Goal: Information Seeking & Learning: Learn about a topic

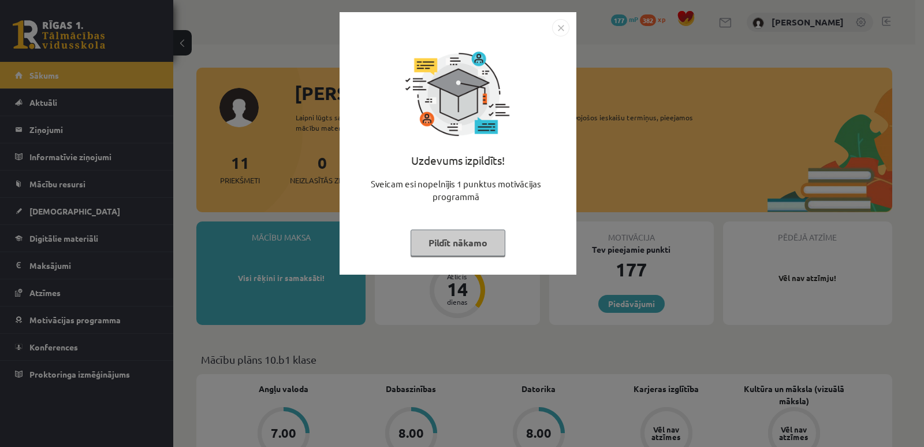
click at [486, 250] on button "Pildīt nākamo" at bounding box center [458, 242] width 95 height 27
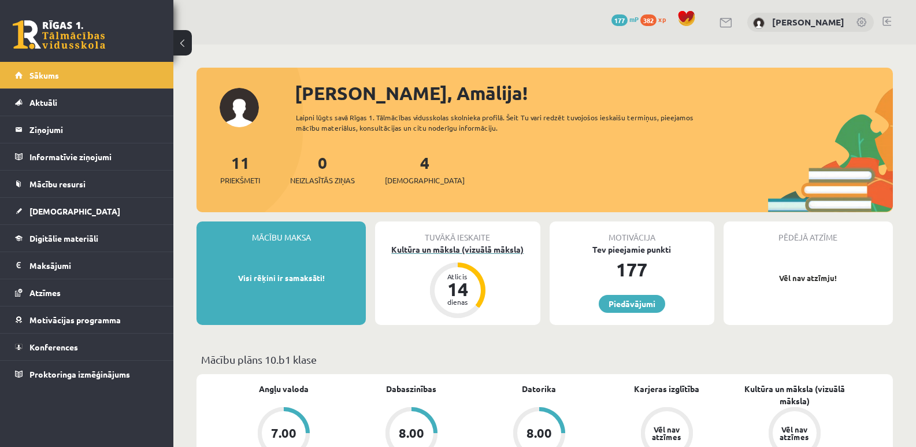
click at [480, 251] on div "Kultūra un māksla (vizuālā māksla)" at bounding box center [457, 249] width 165 height 12
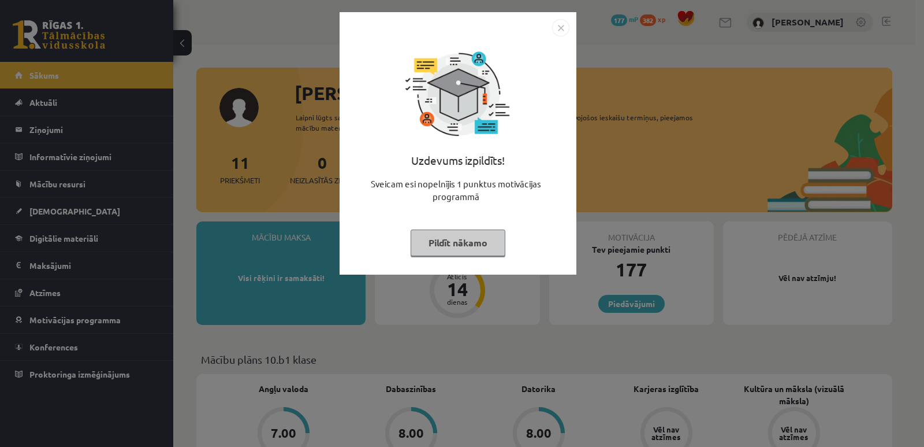
click at [445, 237] on button "Pildīt nākamo" at bounding box center [458, 242] width 95 height 27
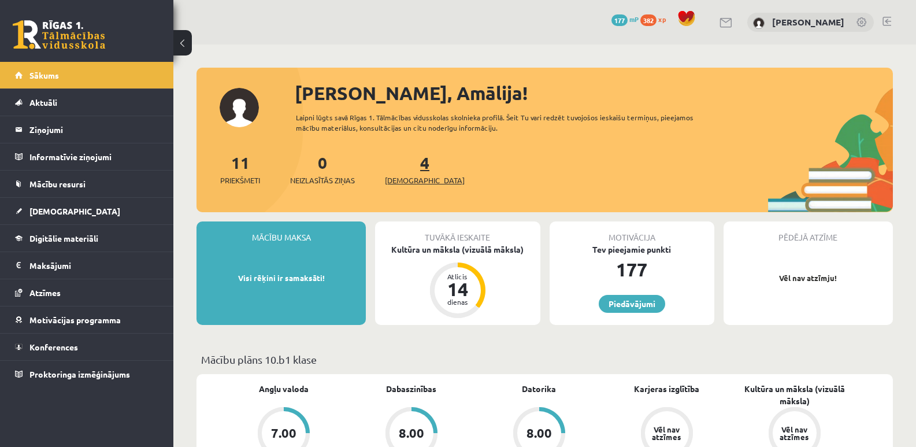
click at [412, 181] on span "[DEMOGRAPHIC_DATA]" at bounding box center [425, 180] width 80 height 12
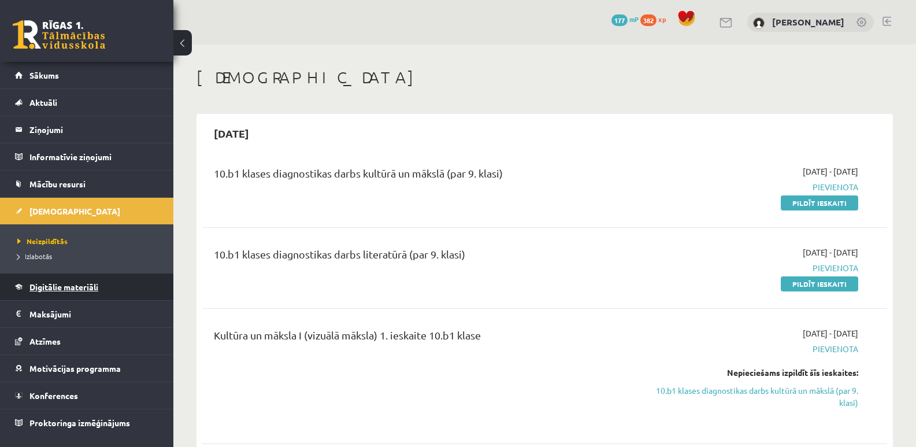
click at [64, 280] on link "Digitālie materiāli" at bounding box center [87, 286] width 144 height 27
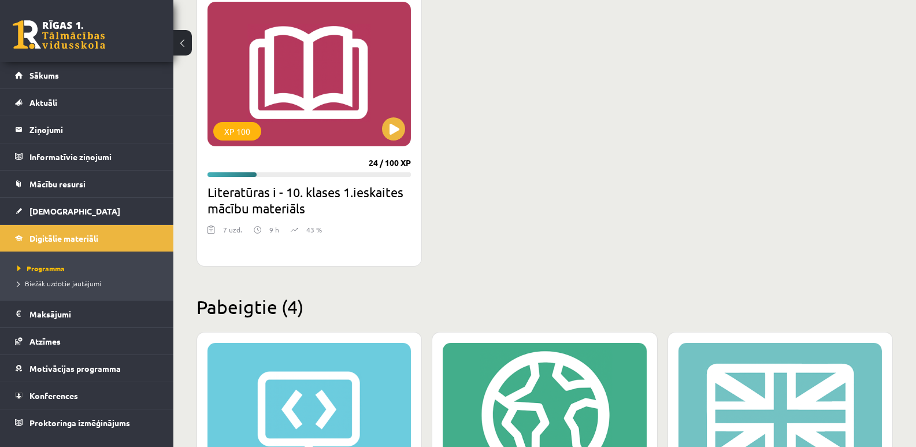
scroll to position [347, 0]
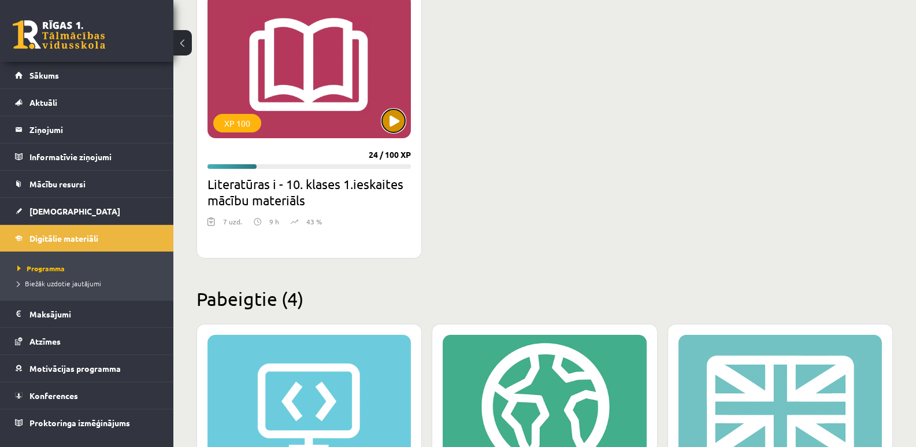
click at [398, 117] on button at bounding box center [393, 120] width 23 height 23
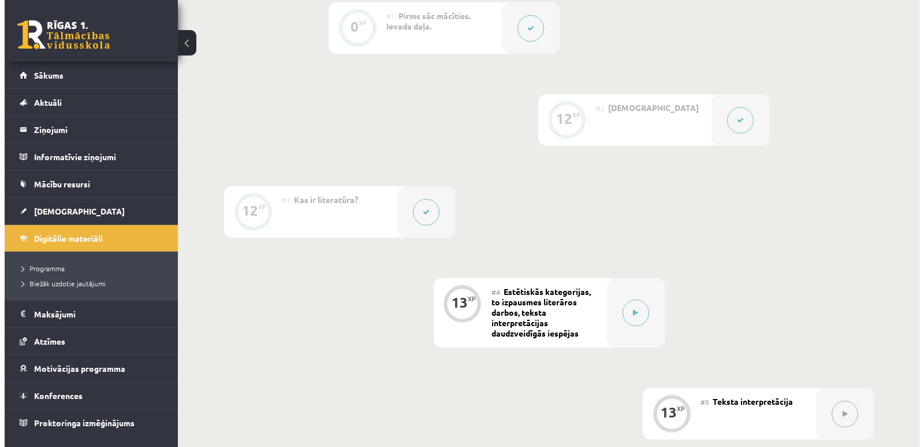
scroll to position [289, 0]
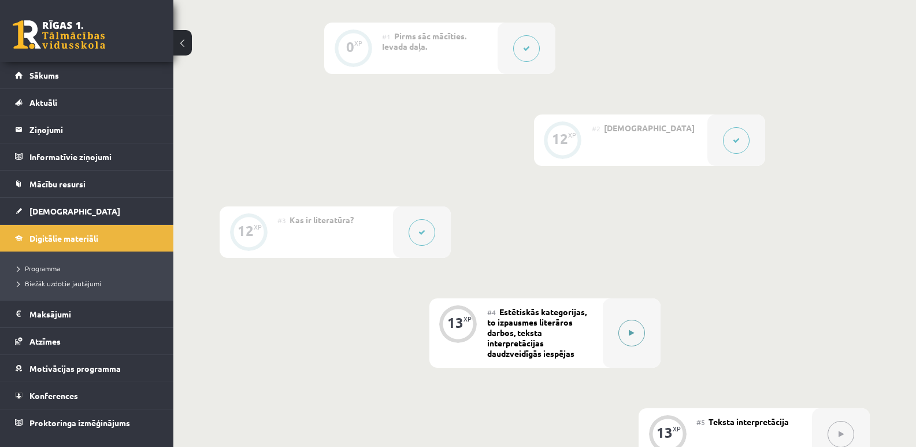
click at [631, 331] on icon at bounding box center [631, 332] width 5 height 7
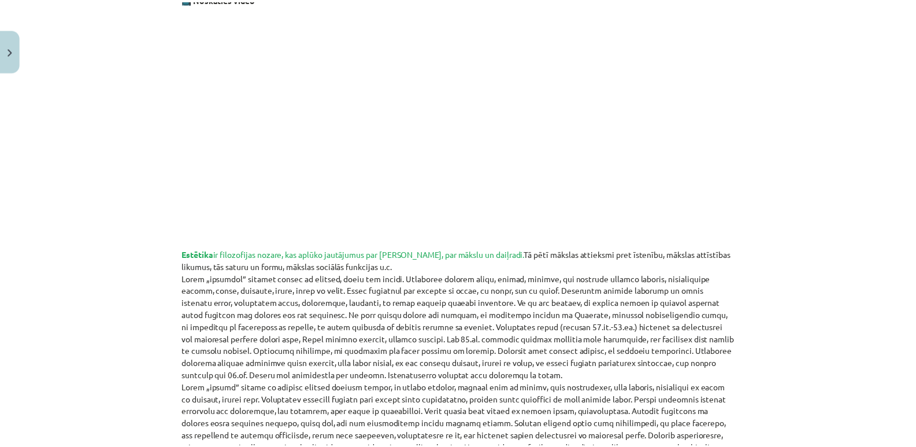
scroll to position [231, 0]
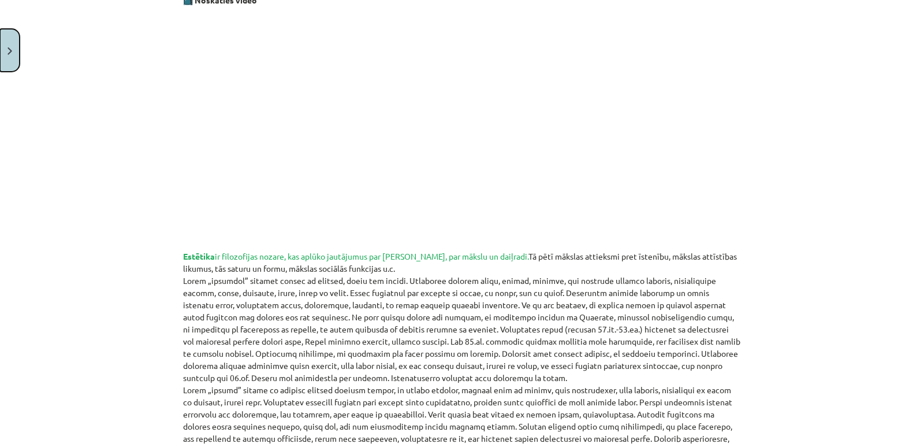
click at [15, 55] on button "Close" at bounding box center [10, 50] width 20 height 43
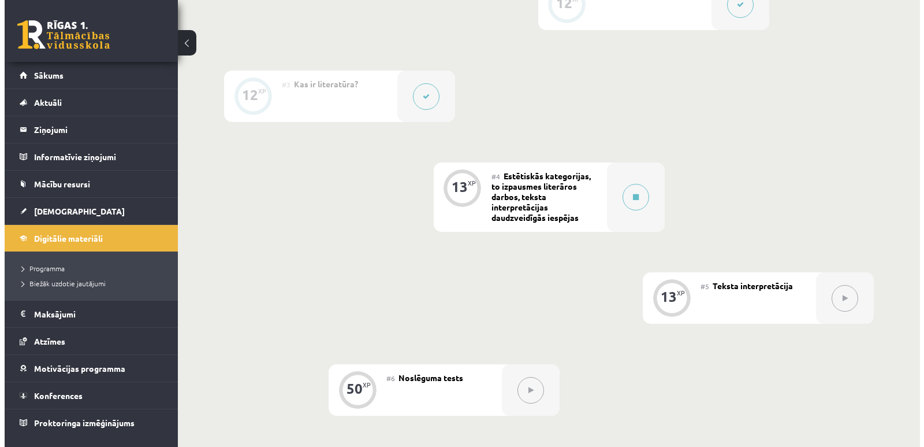
scroll to position [404, 0]
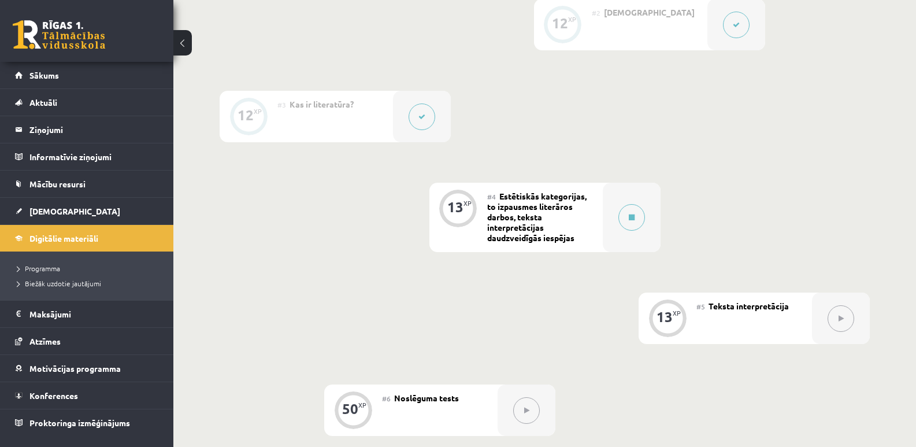
click at [419, 117] on icon at bounding box center [421, 116] width 7 height 7
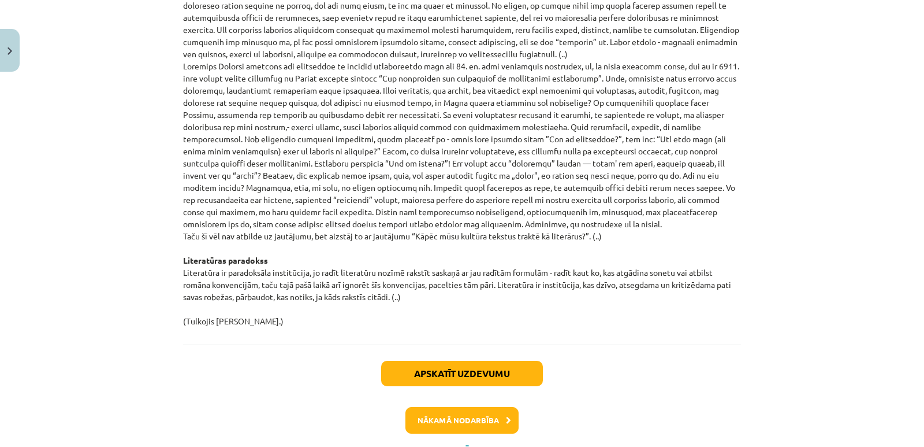
scroll to position [1238, 0]
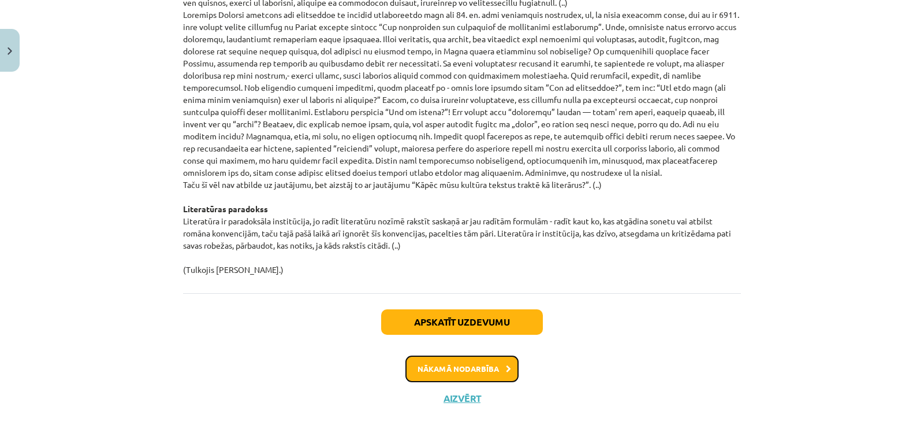
click at [462, 362] on button "Nākamā nodarbība" at bounding box center [462, 368] width 113 height 27
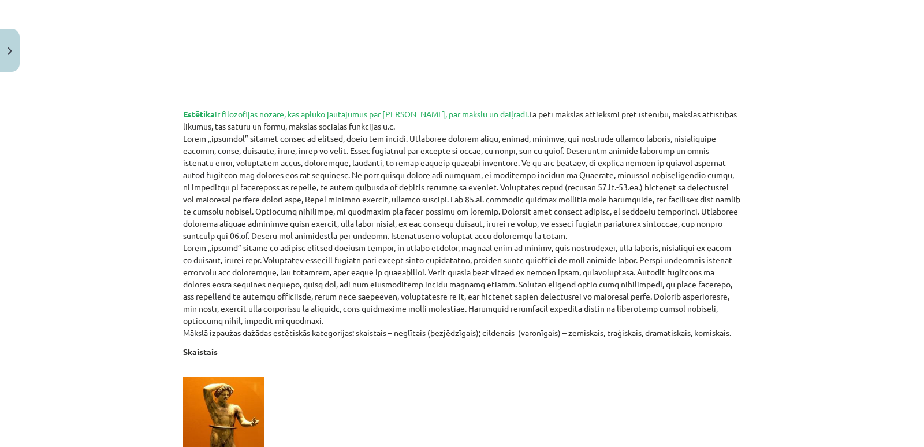
scroll to position [376, 0]
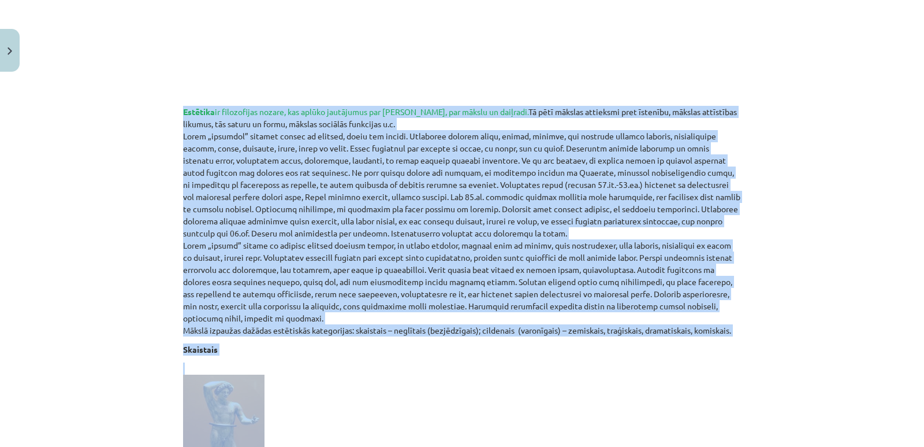
drag, startPoint x: 178, startPoint y: 106, endPoint x: 756, endPoint y: 406, distance: 651.4
click at [756, 406] on div "Mācību tēma: Literatūras i - 10. klases 1.ieskaites mācību materiāls #4 Estētis…" at bounding box center [462, 223] width 924 height 447
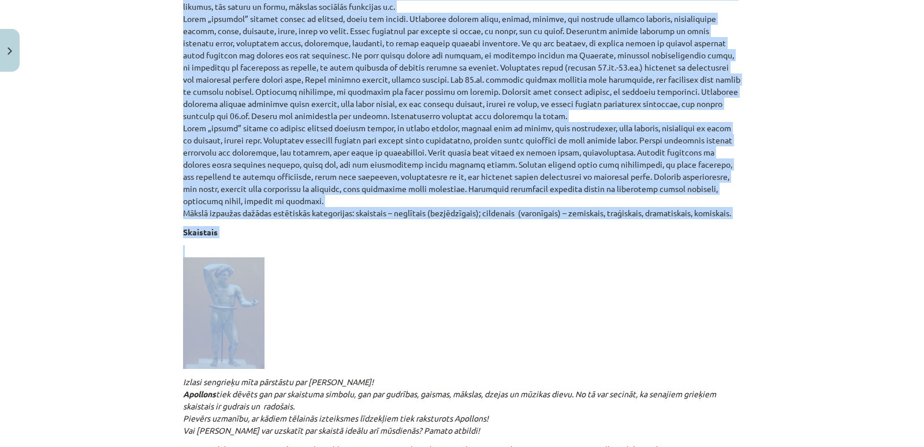
scroll to position [549, 0]
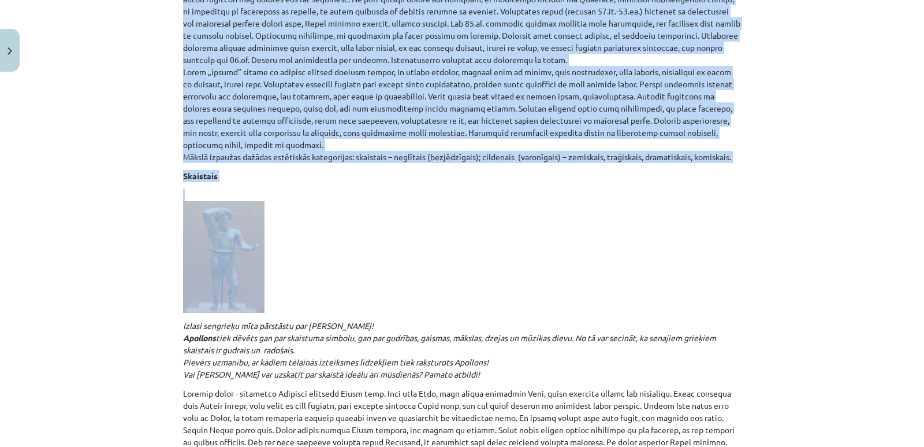
click at [499, 266] on p at bounding box center [462, 251] width 558 height 124
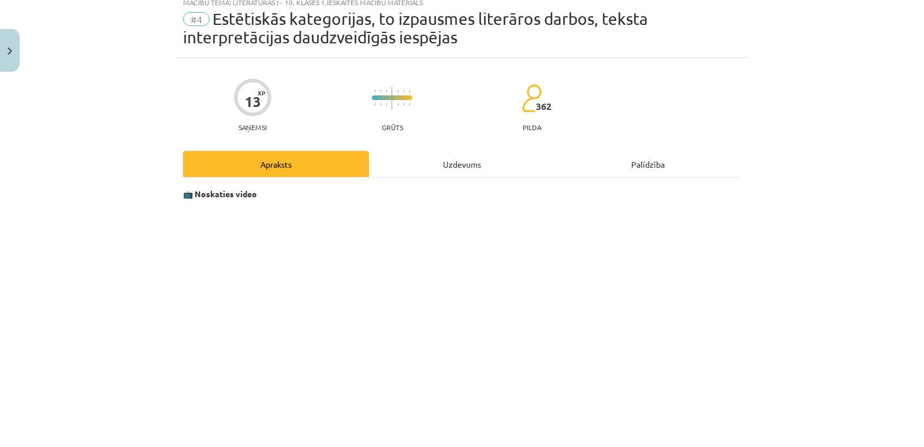
scroll to position [58, 0]
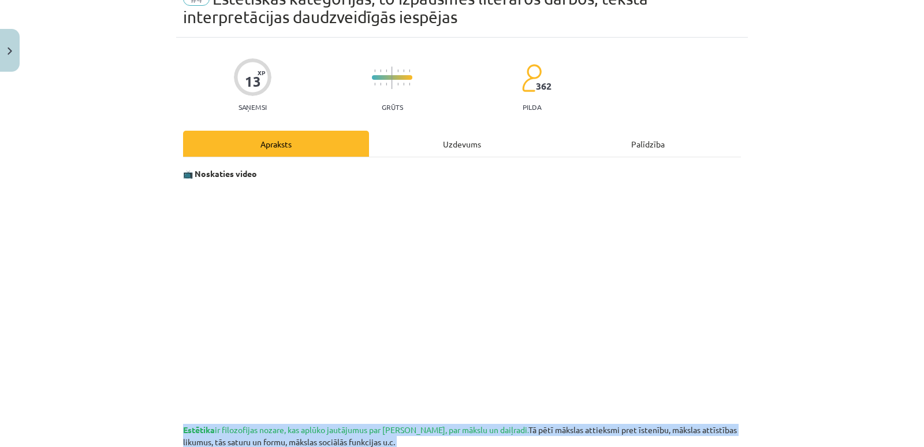
drag, startPoint x: 241, startPoint y: 165, endPoint x: 734, endPoint y: 404, distance: 548.0
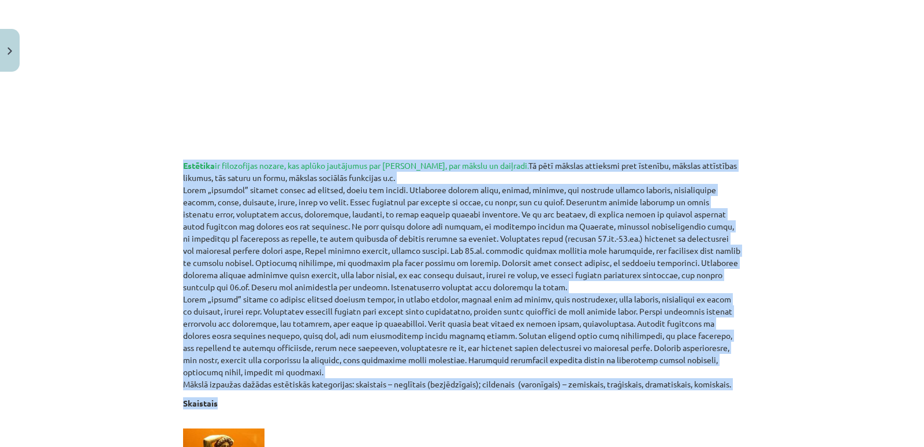
scroll to position [347, 0]
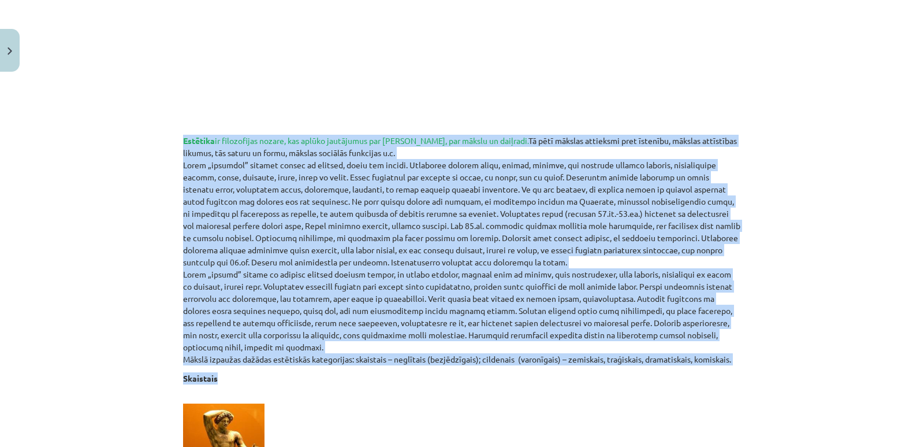
copy div "Estētika ir filozofijas nozare, kas aplūko jautājumus par skaisto, par mākslu u…"
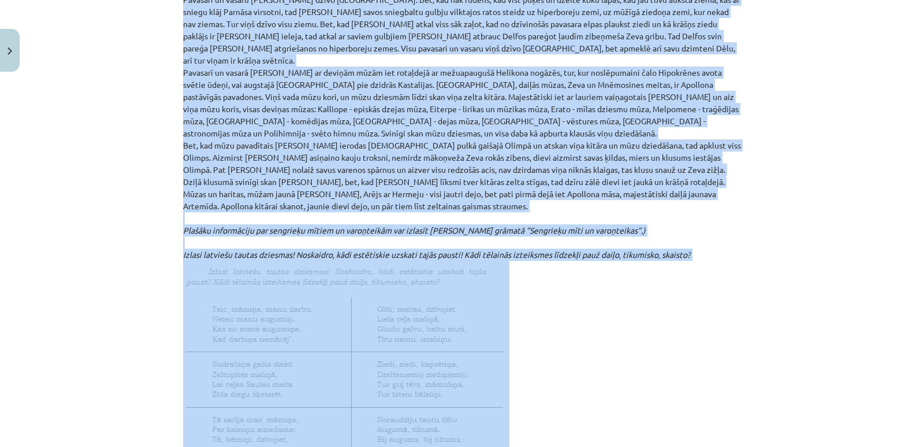
scroll to position [1296, 0]
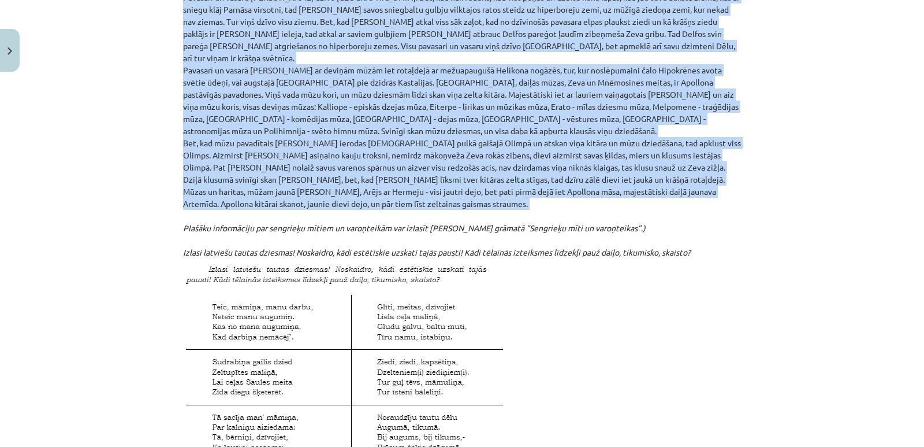
drag, startPoint x: 178, startPoint y: 292, endPoint x: 625, endPoint y: 188, distance: 458.5
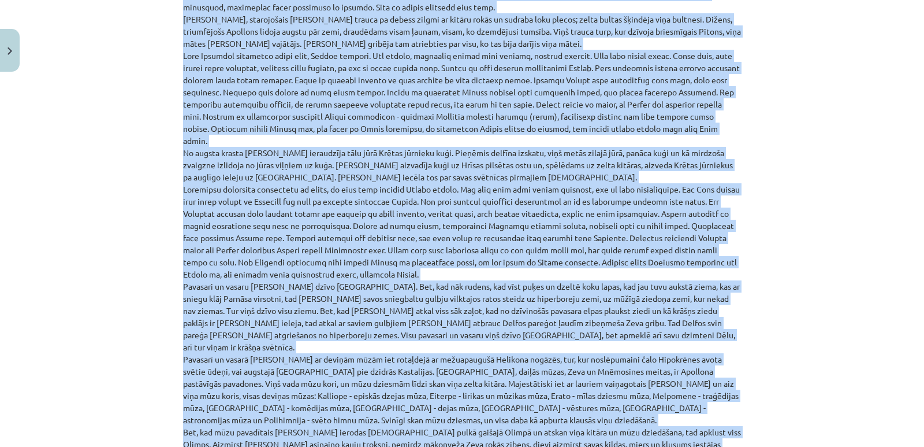
scroll to position [719, 0]
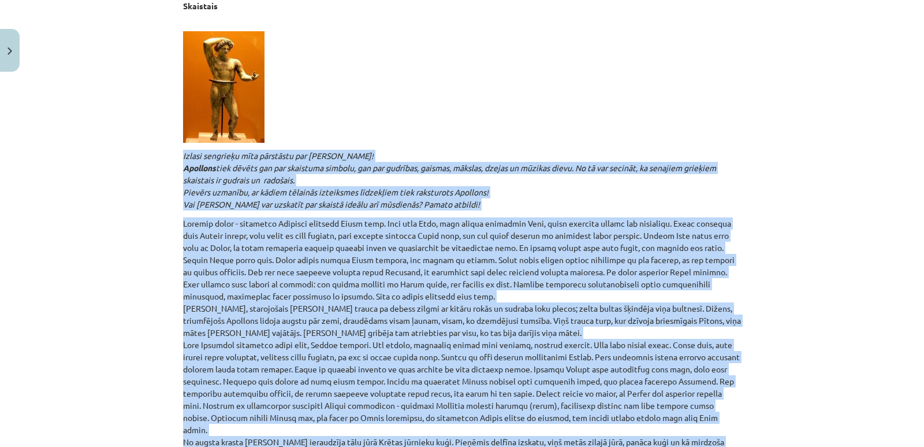
copy div "Izlasi sengrieķu mīta pārstāstu par Apollonu! Apollons tiek dēvēts gan par skai…"
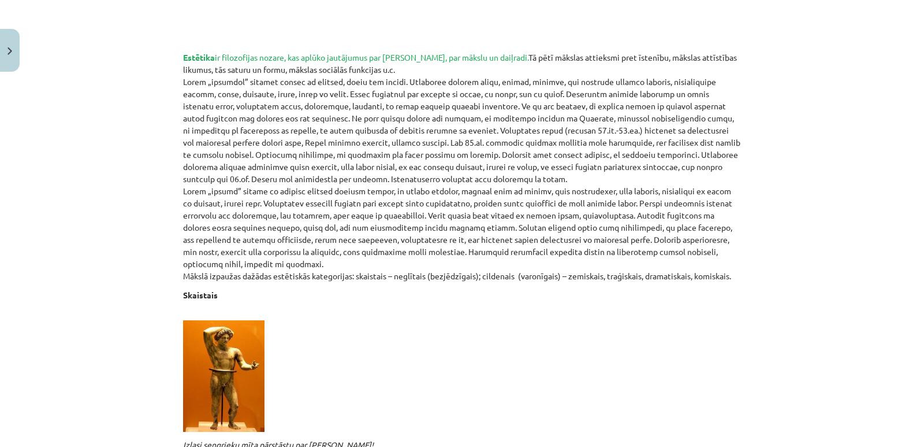
click at [417, 360] on p at bounding box center [462, 370] width 558 height 124
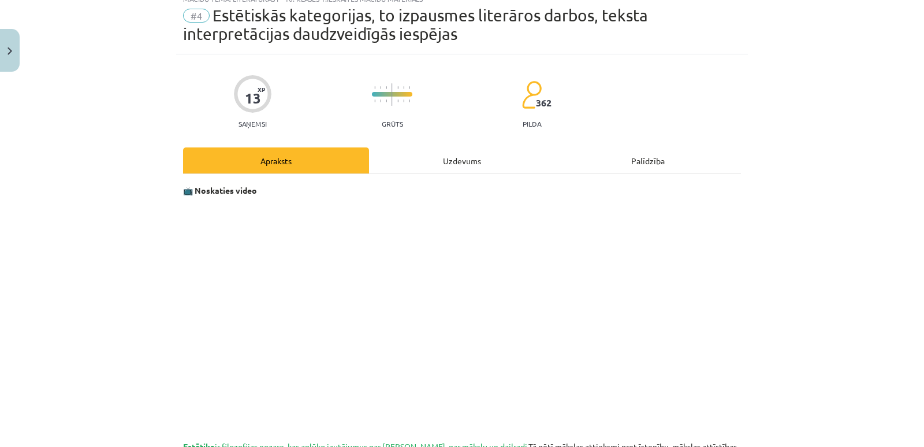
scroll to position [0, 0]
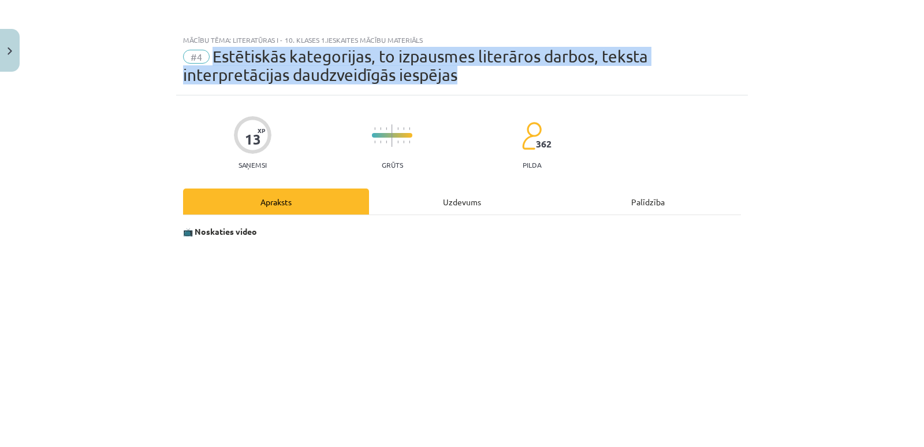
drag, startPoint x: 461, startPoint y: 81, endPoint x: 209, endPoint y: 61, distance: 252.7
click at [209, 61] on div "#4 Estētiskās kategorijas, to izpausmes literāros darbos, teksta interpretācija…" at bounding box center [462, 65] width 558 height 37
copy span "Estētiskās kategorijas, to izpausmes literāros darbos, teksta interpretācijas d…"
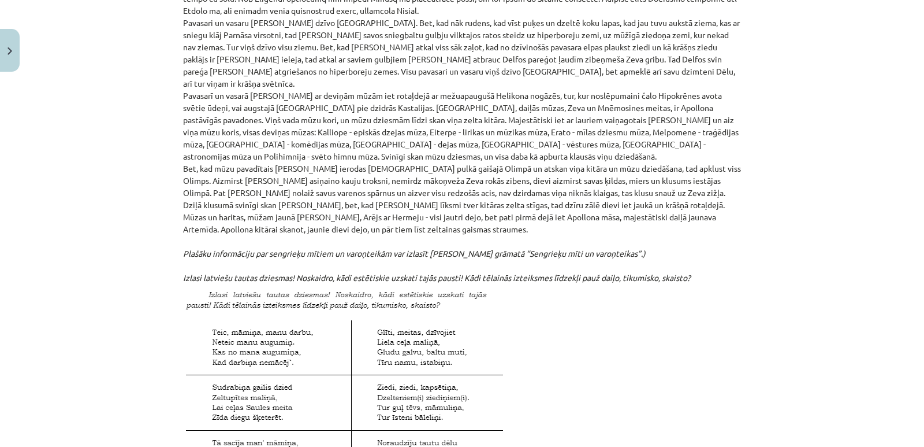
scroll to position [1213, 0]
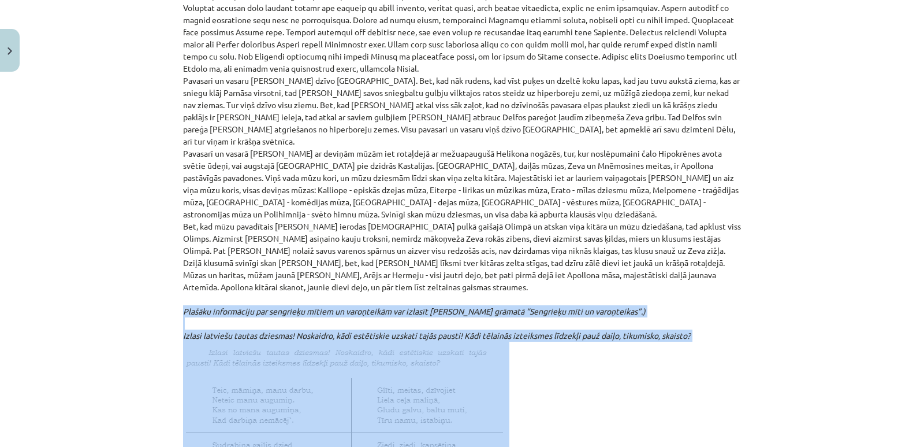
drag, startPoint x: 178, startPoint y: 282, endPoint x: 596, endPoint y: 364, distance: 425.6
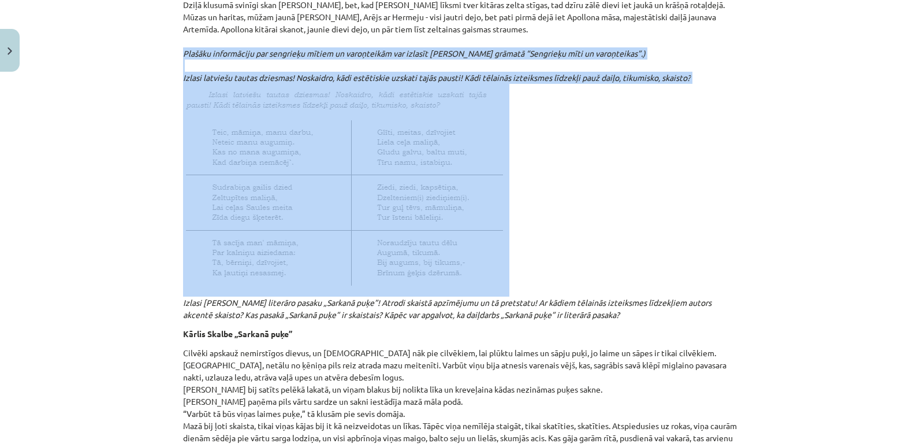
scroll to position [1386, 0]
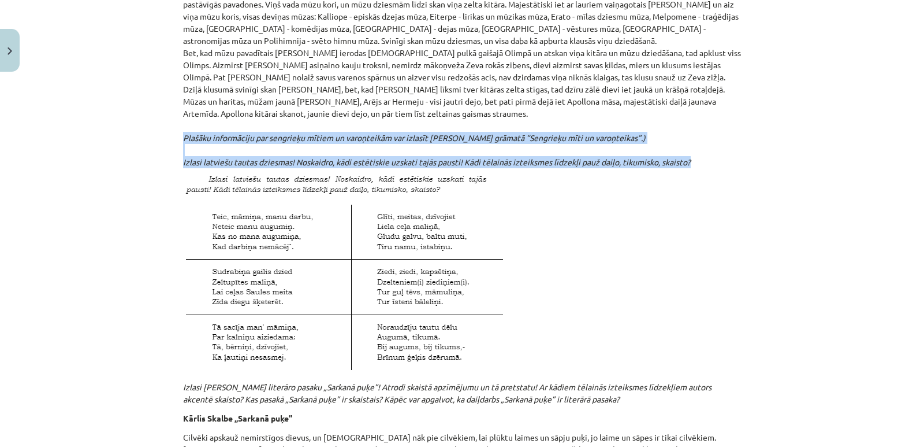
drag, startPoint x: 696, startPoint y: 136, endPoint x: 180, endPoint y: 113, distance: 517.0
copy p "Plašāku informāciju par sengrieķu mītiem un varoņteikām var izlasīt Nikolaja Kū…"
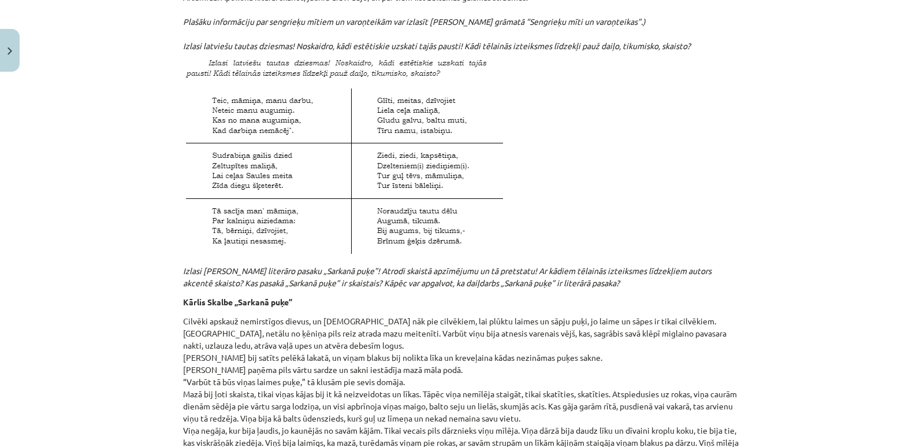
scroll to position [1502, 0]
drag, startPoint x: 180, startPoint y: 246, endPoint x: 628, endPoint y: 263, distance: 448.6
copy em "Izlasi Kārļa Skalbes literāro pasaku „Sarkanā puķe”! Atrodi skaistā apzīmējumu …"
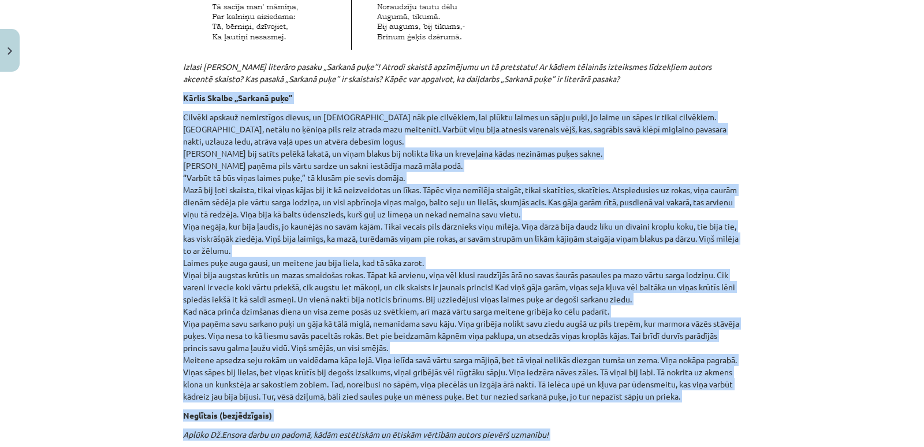
scroll to position [1726, 0]
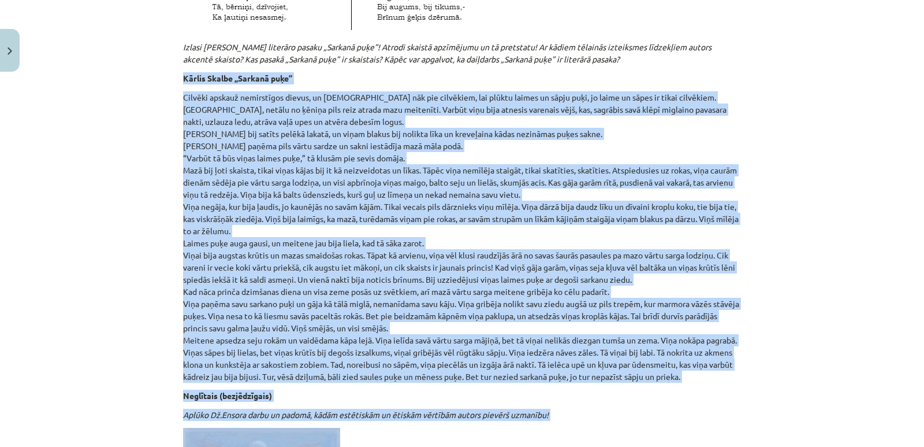
drag, startPoint x: 179, startPoint y: 161, endPoint x: 783, endPoint y: 350, distance: 633.7
click at [783, 350] on div "Mācību tēma: Literatūras i - 10. klases 1.ieskaites mācību materiāls #4 Estētis…" at bounding box center [462, 223] width 924 height 447
copy div "Kārlis Skalbe „Sarkanā puķe” Cilvēki apskauž nemirstīgos dievus, un dievi nāk p…"
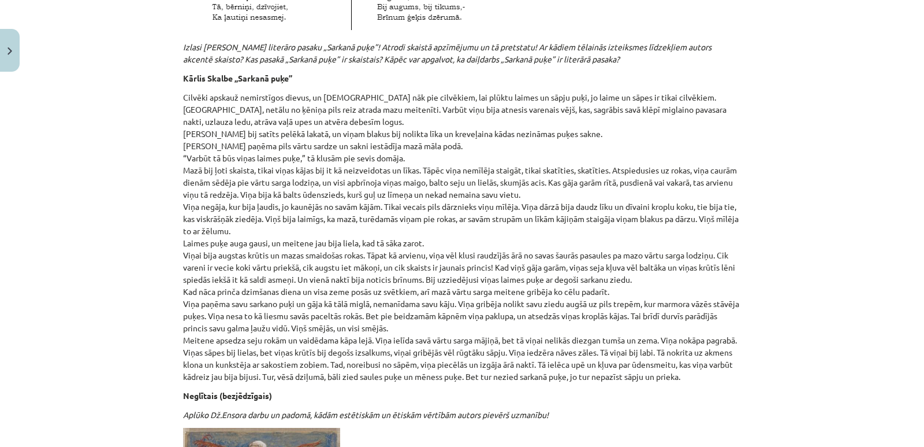
click at [598, 408] on p "Aplūko Dž.Ensora darbu un padomā, kādām estētiskām un ētiskām vērtībām autors p…" at bounding box center [462, 414] width 558 height 12
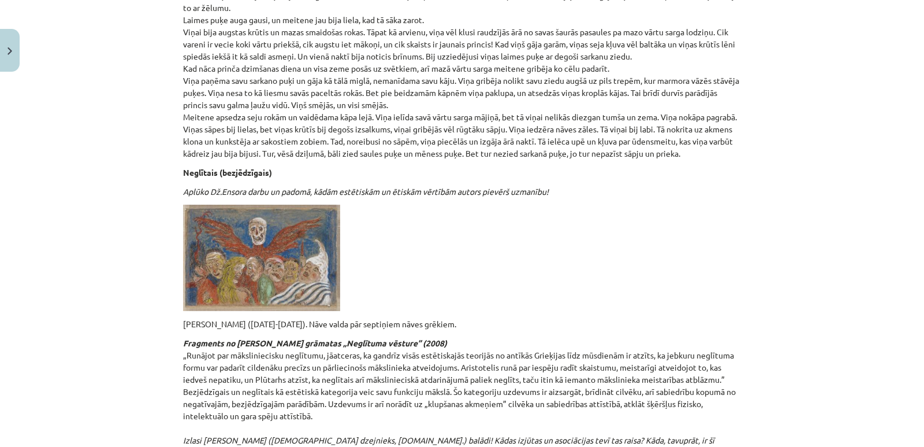
scroll to position [1957, 0]
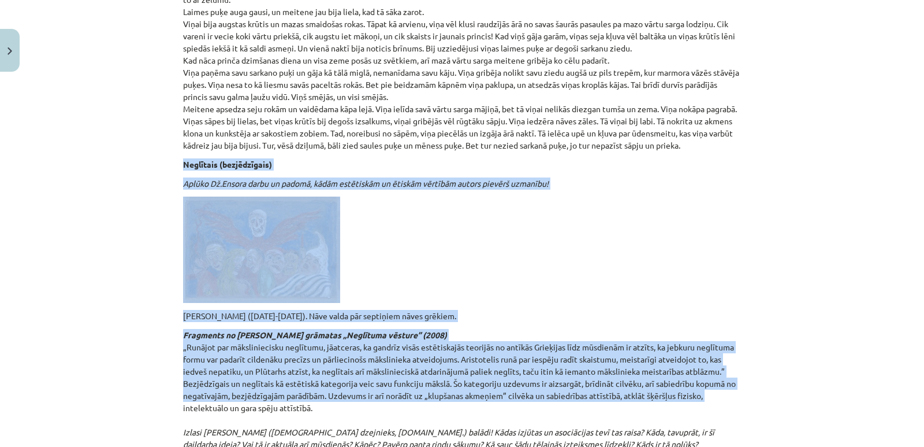
drag, startPoint x: 179, startPoint y: 139, endPoint x: 709, endPoint y: 363, distance: 576.0
click at [677, 310] on p "Džeimss Ensors (1860-1949). Nāve valda pār septiņiem nāves grēkiem." at bounding box center [462, 316] width 558 height 12
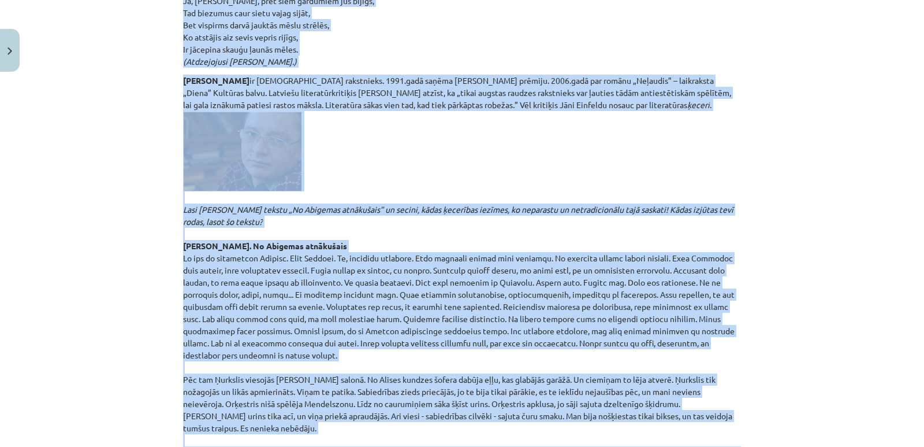
scroll to position [2856, 0]
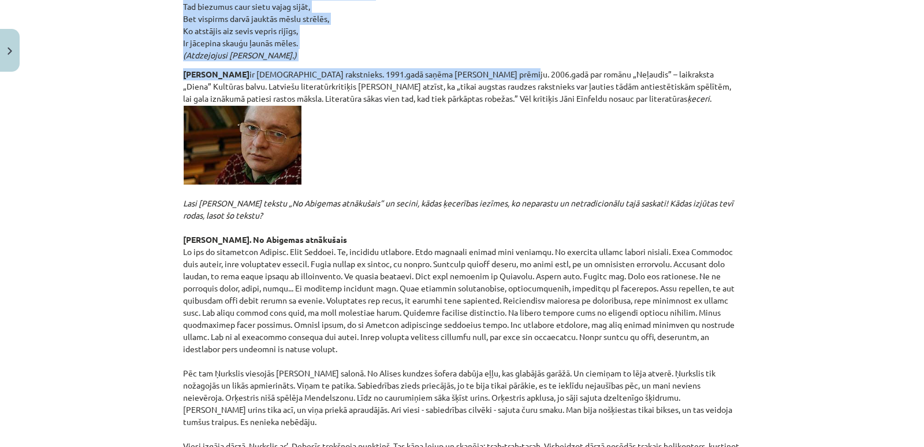
drag, startPoint x: 173, startPoint y: 136, endPoint x: 486, endPoint y: 39, distance: 327.3
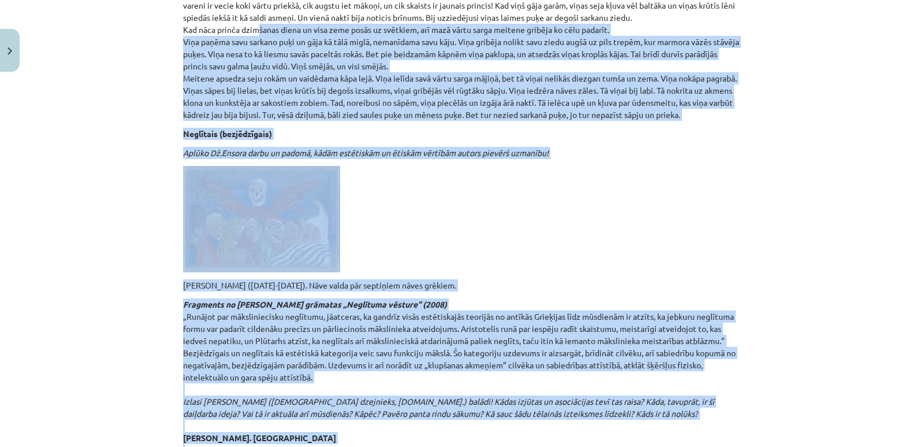
scroll to position [1967, 0]
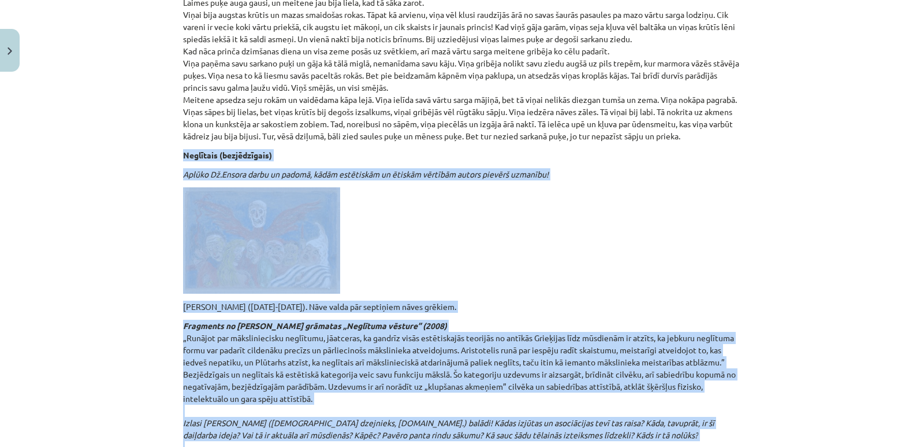
drag, startPoint x: 419, startPoint y: 41, endPoint x: 174, endPoint y: 132, distance: 261.9
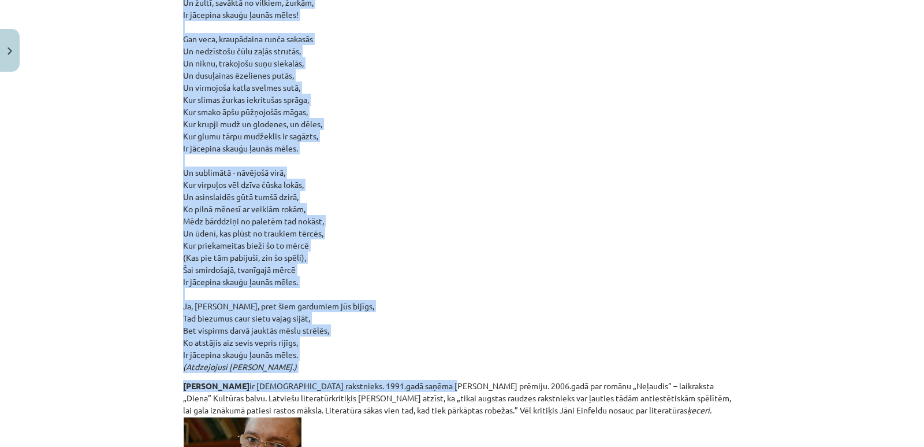
scroll to position [2602, 0]
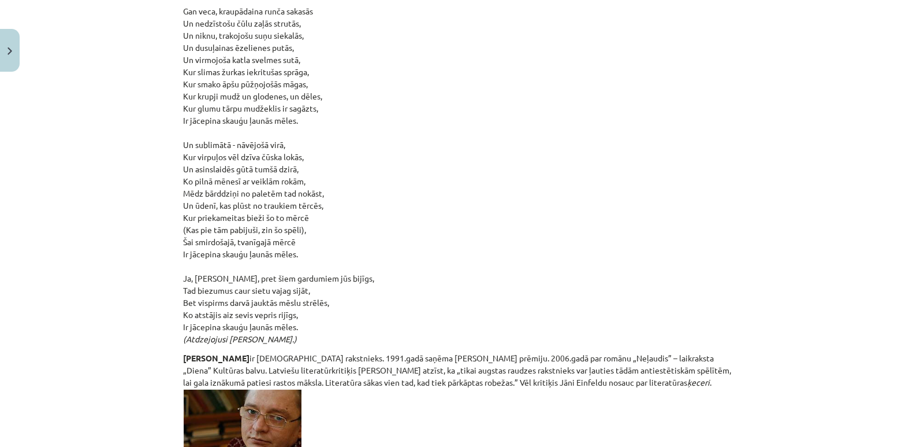
scroll to position [2782, 0]
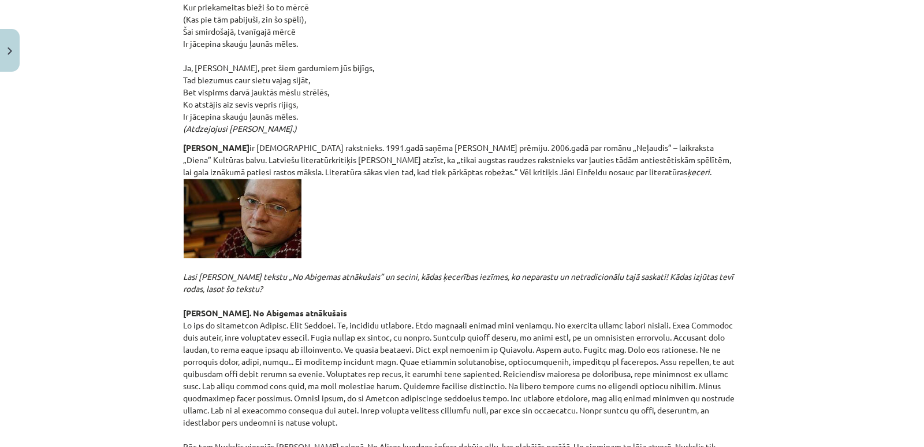
drag, startPoint x: 177, startPoint y: 302, endPoint x: 454, endPoint y: 102, distance: 341.4
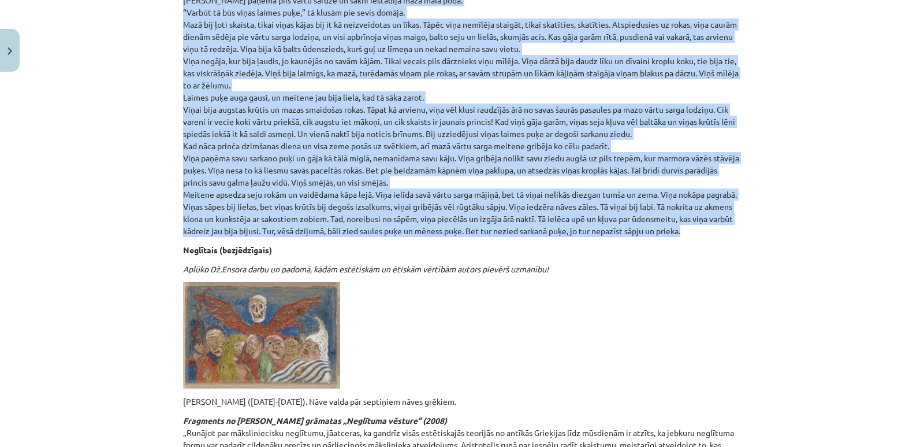
scroll to position [1858, 0]
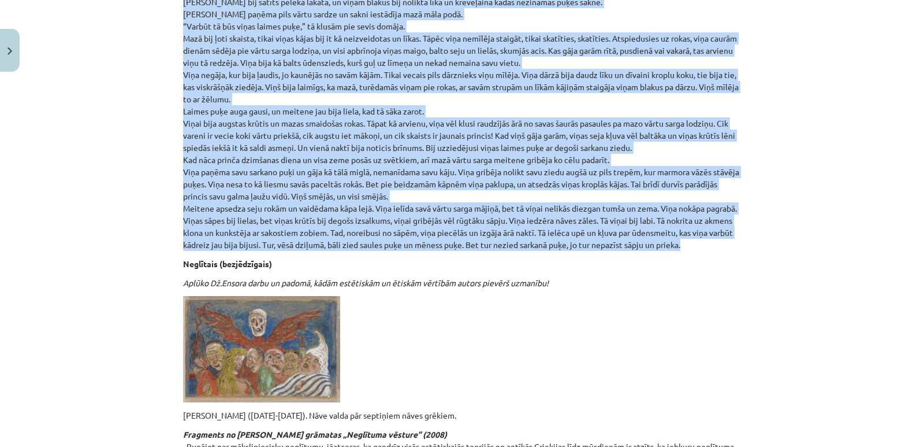
copy div "Neglītais (bezjēdzīgais) Aplūko Dž.Ensora darbu un padomā, kādām estētiskām un …"
click at [501, 317] on p at bounding box center [462, 349] width 558 height 106
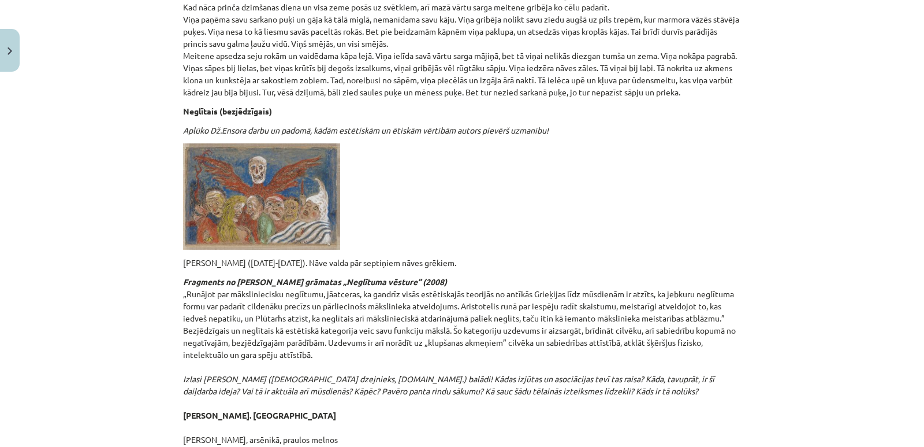
scroll to position [2031, 0]
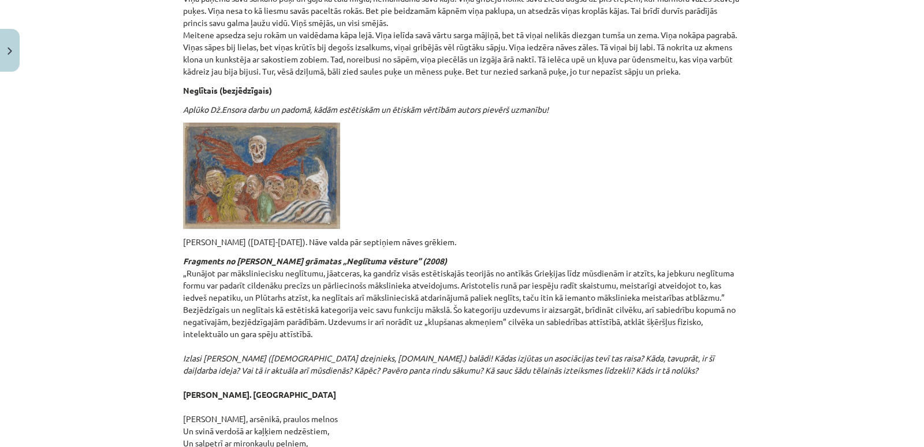
click at [183, 84] on p "Neglītais (bezjēdzīgais)" at bounding box center [462, 90] width 558 height 12
click at [379, 138] on p at bounding box center [462, 175] width 558 height 106
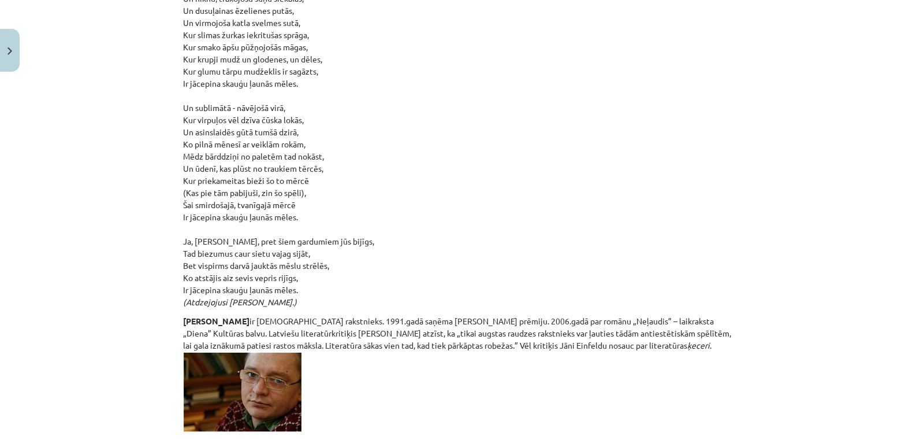
scroll to position [2667, 0]
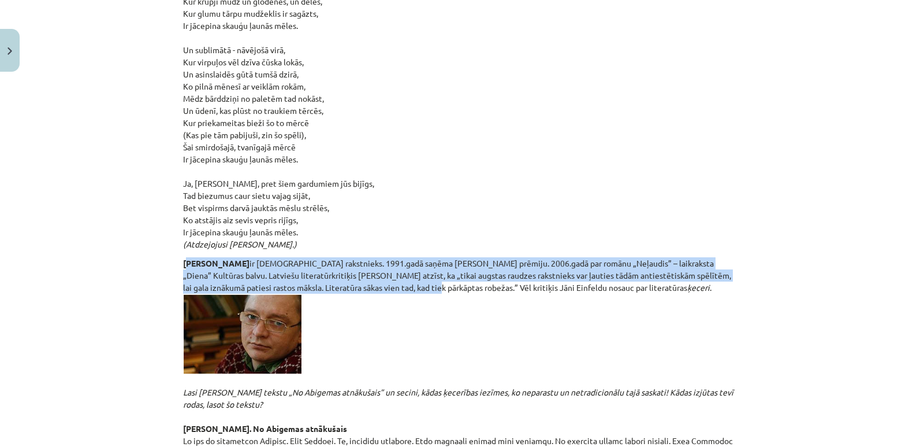
drag, startPoint x: 181, startPoint y: 235, endPoint x: 389, endPoint y: 275, distance: 211.8
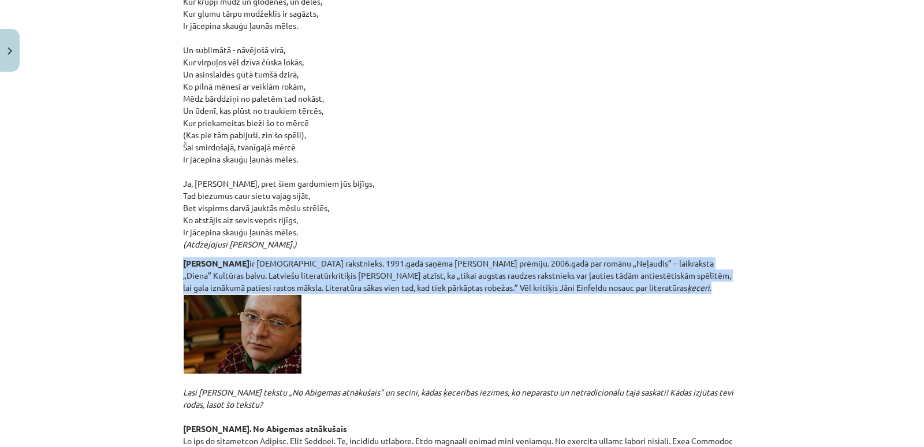
drag, startPoint x: 176, startPoint y: 234, endPoint x: 652, endPoint y: 264, distance: 477.0
copy p "Jānis Einfelds ir latviešu rakstnieks. 1991.gadā saņēma Klāva Elsberga prēmiju.…"
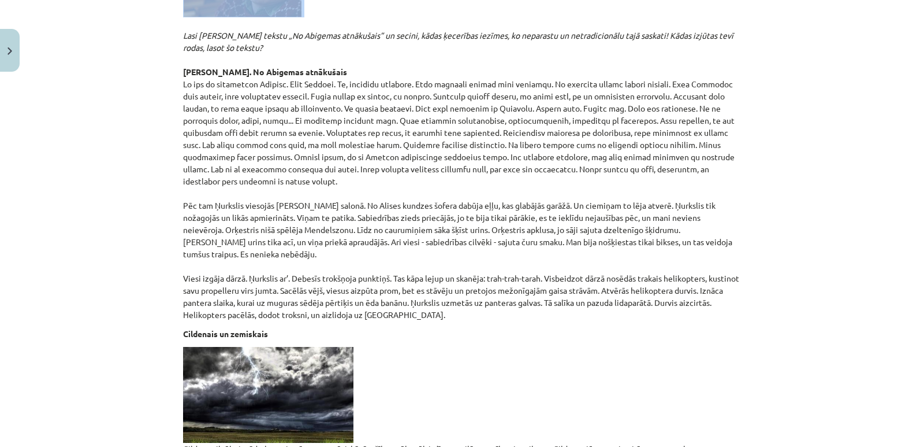
scroll to position [3213, 0]
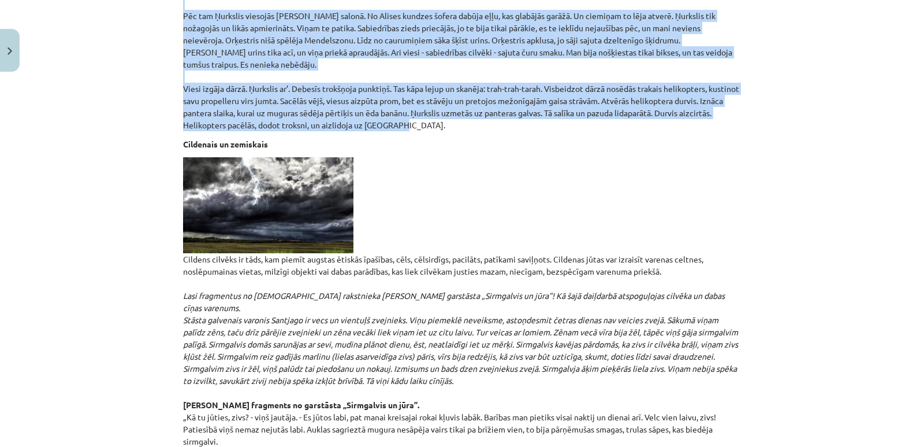
drag, startPoint x: 176, startPoint y: 360, endPoint x: 658, endPoint y: 86, distance: 554.5
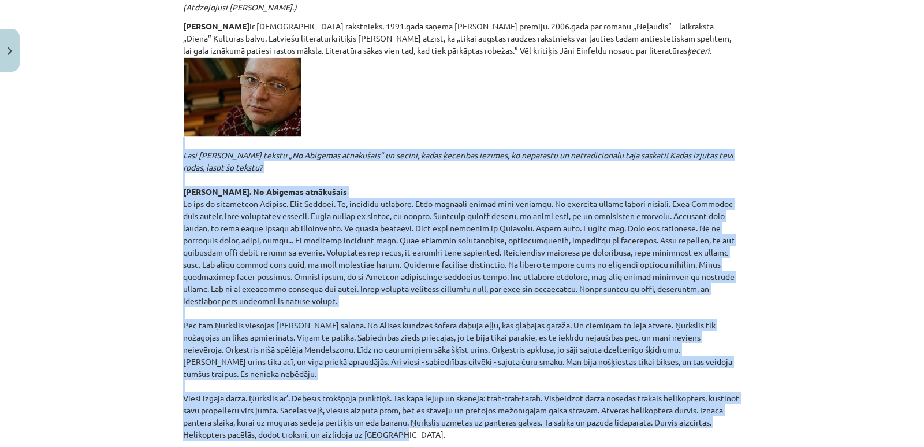
scroll to position [2808, 0]
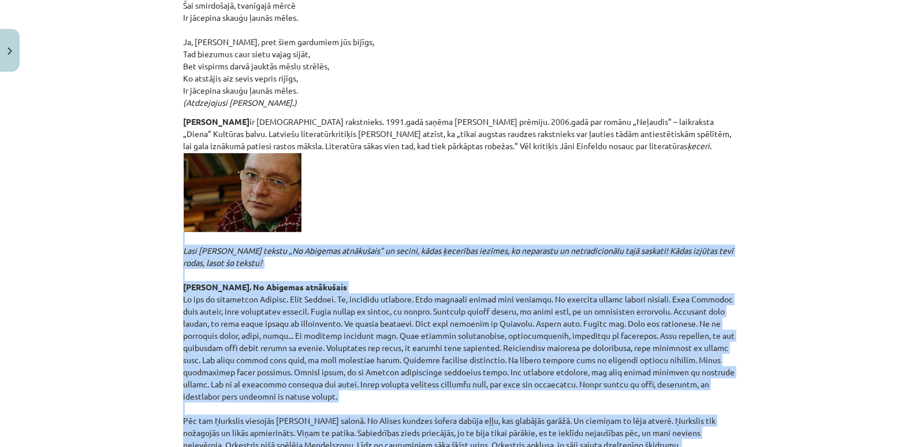
copy p "Lasi Jāņa Einfelda tekstu „No Abigemas atnākušais” un secini, kādas ķecerības i…"
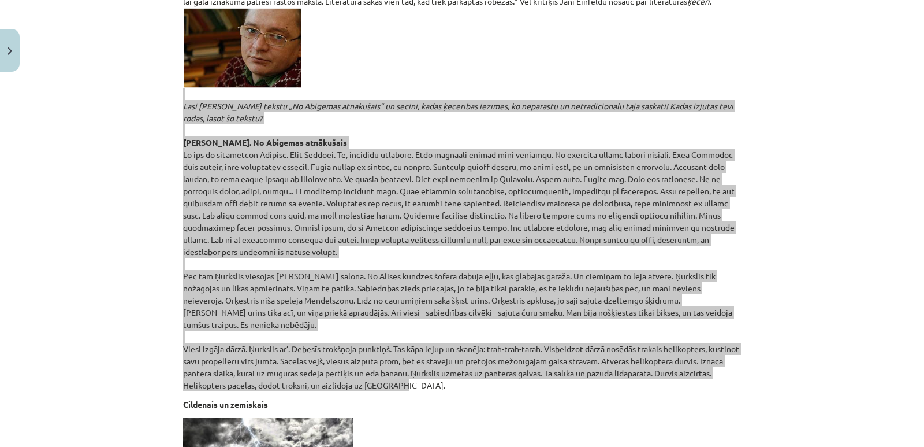
scroll to position [3039, 0]
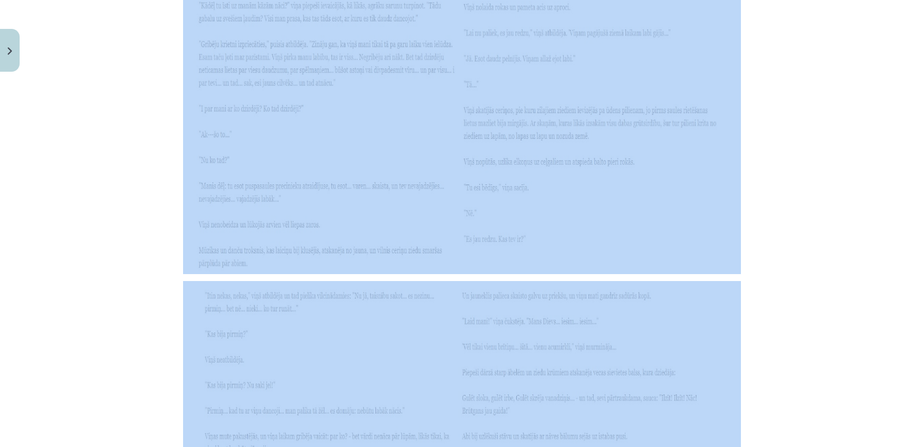
scroll to position [9009, 0]
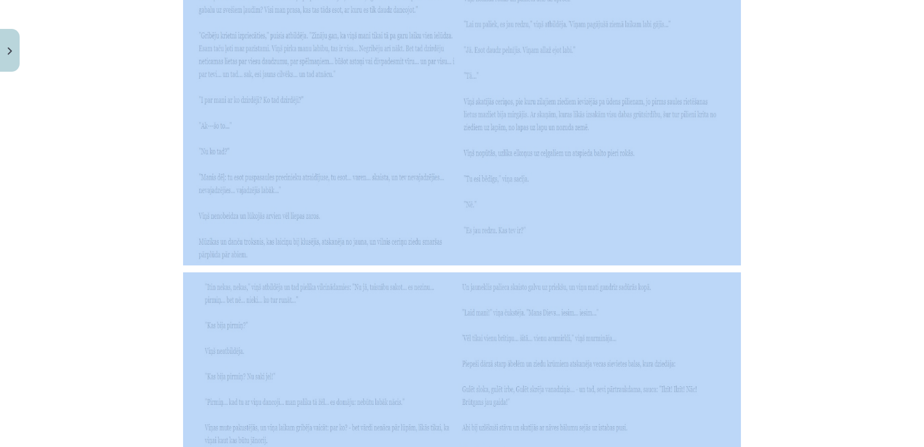
drag, startPoint x: 179, startPoint y: 51, endPoint x: 671, endPoint y: 313, distance: 558.2
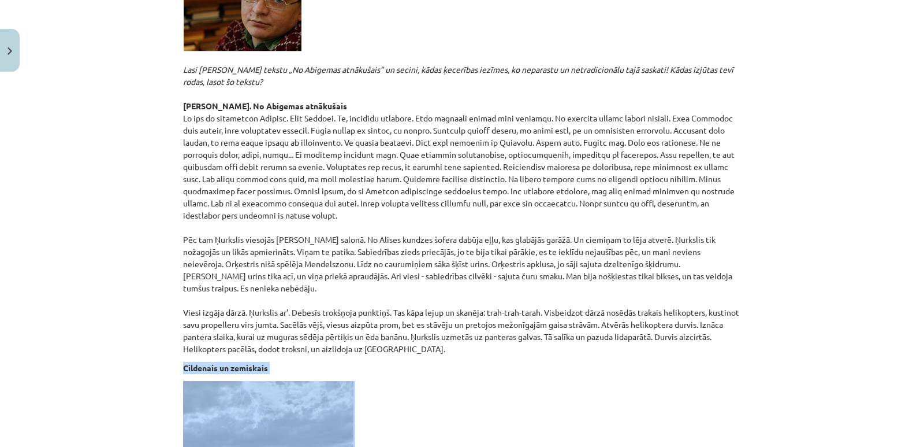
scroll to position [3116, 0]
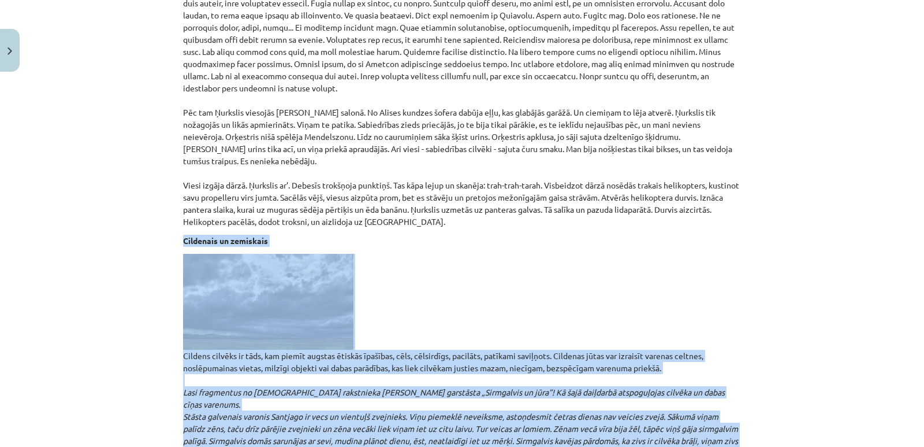
copy div "Cildenais un zemiskais Cildens cilvēks ir tāds, kam piemīt augstas ētiskās īpaš…"
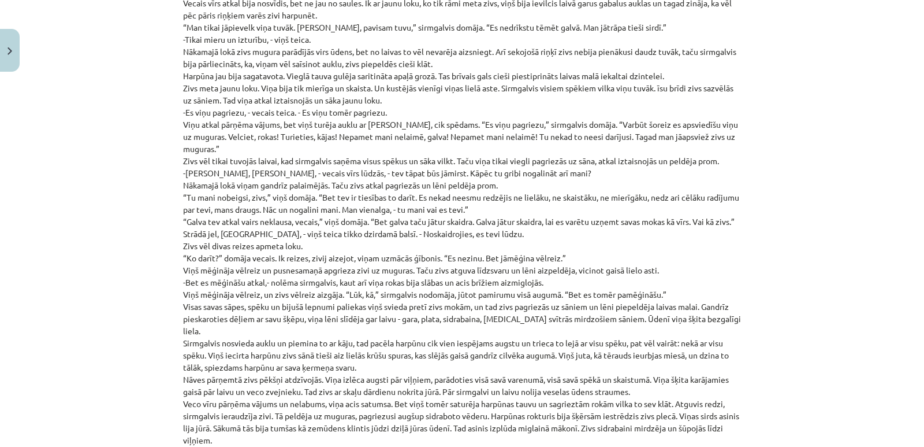
scroll to position [4792, 0]
click at [689, 207] on p "Cildens cilvēks ir tāds, kam piemīt augstas ētiskās īpašības, cēls, cēlsirdīgs,…" at bounding box center [462, 173] width 558 height 3190
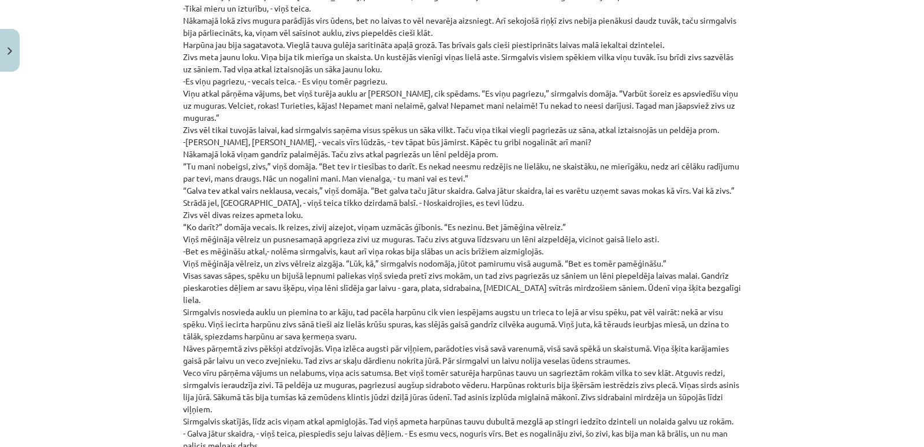
scroll to position [4849, 0]
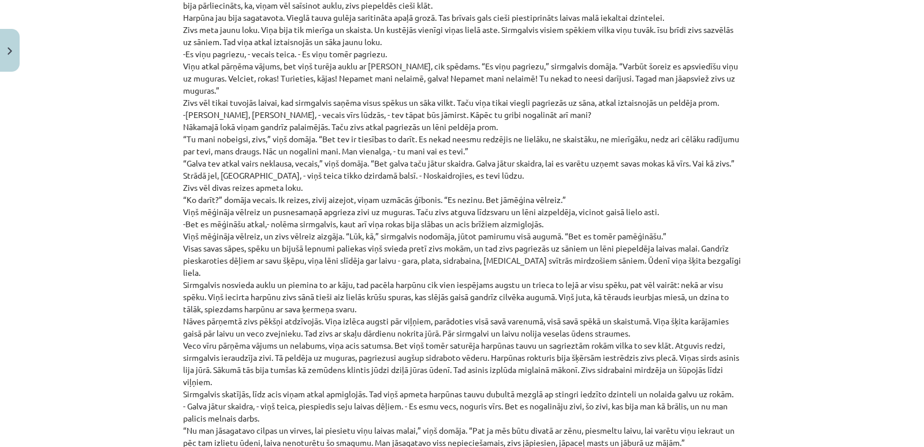
click at [685, 151] on p "Cildens cilvēks ir tāds, kam piemīt augstas ētiskās īpašības, cēls, cēlsirdīgs,…" at bounding box center [462, 115] width 558 height 3190
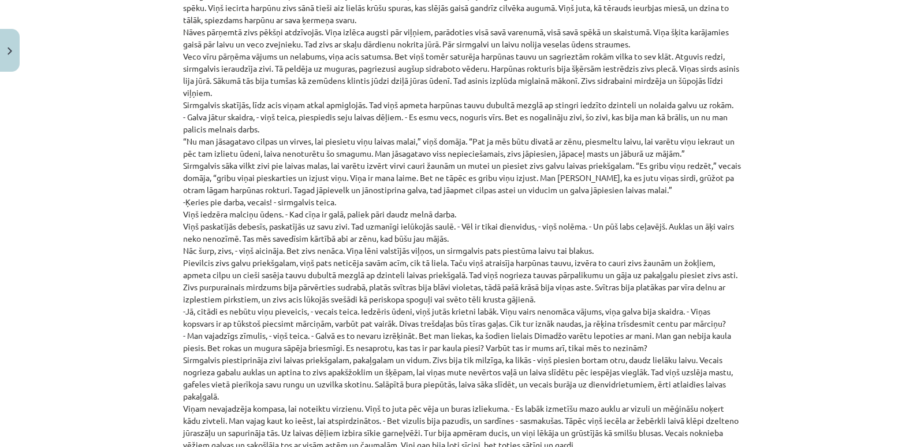
scroll to position [5196, 0]
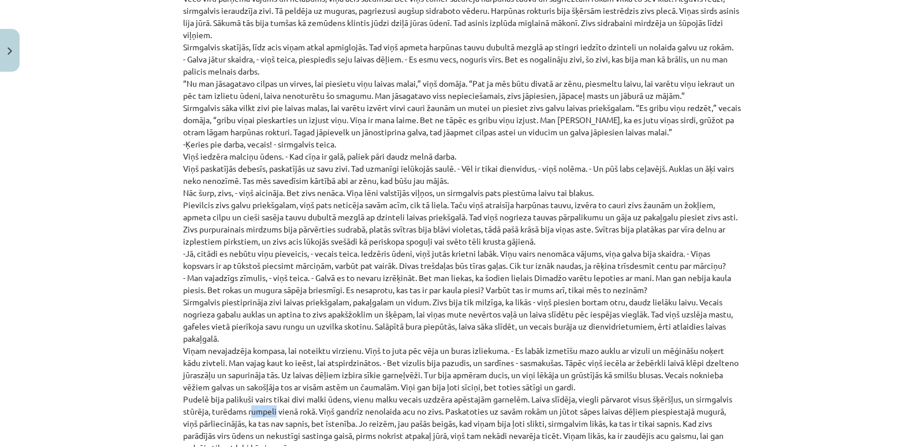
drag, startPoint x: 270, startPoint y: 361, endPoint x: 246, endPoint y: 364, distance: 24.4
click at [160, 420] on div "Mācību tēma: Literatūras i - 10. klases 1.ieskaites mācību materiāls #4 Estētis…" at bounding box center [462, 223] width 924 height 447
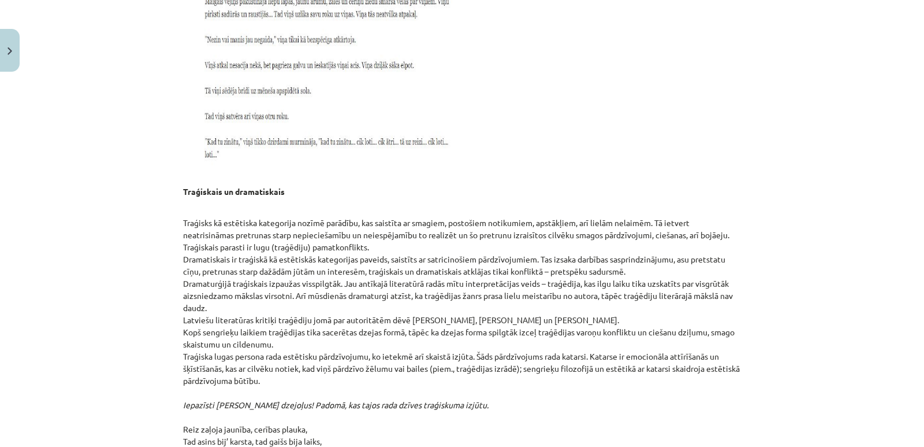
scroll to position [9529, 0]
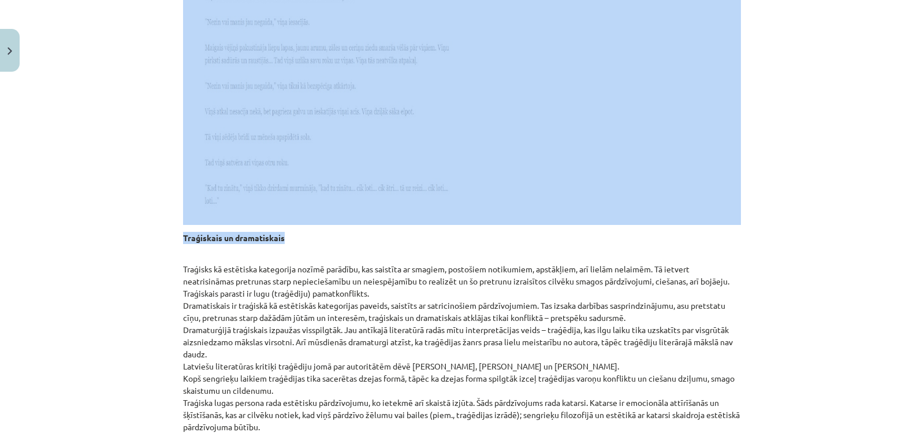
drag, startPoint x: 327, startPoint y: 154, endPoint x: 200, endPoint y: 94, distance: 140.3
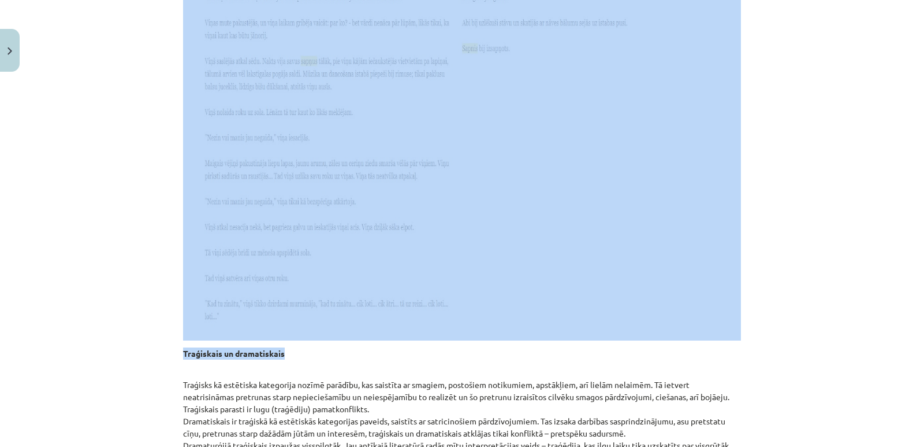
click at [247, 124] on img at bounding box center [462, 104] width 558 height 473
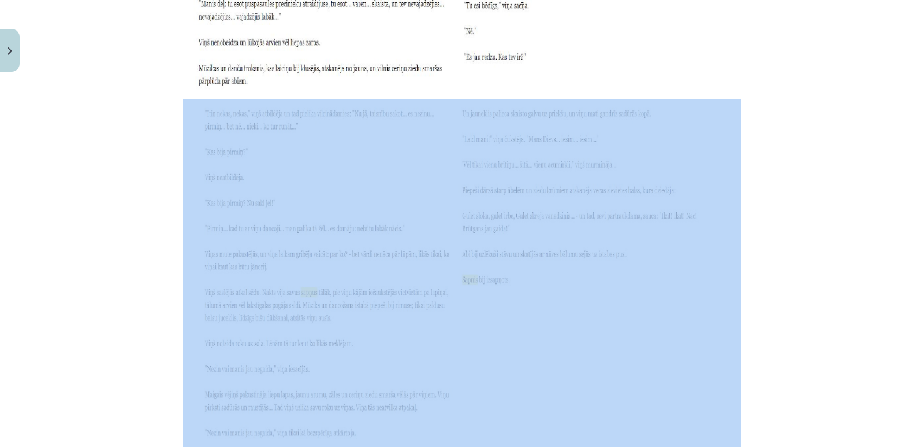
click at [259, 133] on img at bounding box center [462, 335] width 558 height 473
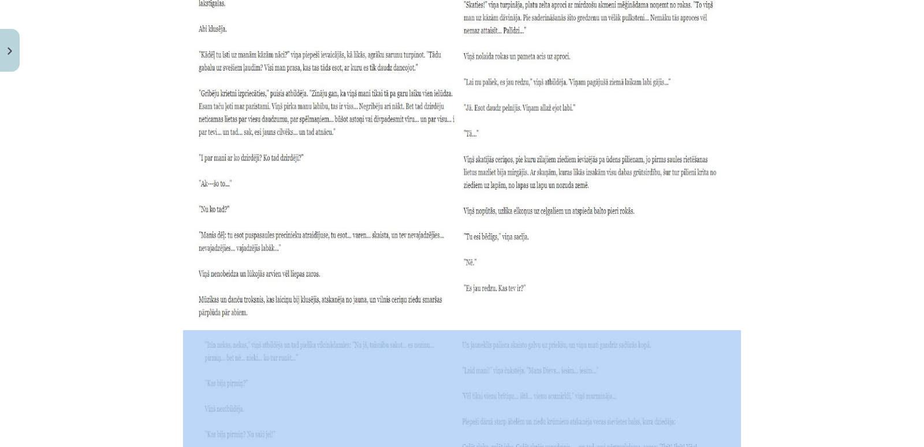
click at [259, 133] on img at bounding box center [462, 83] width 558 height 479
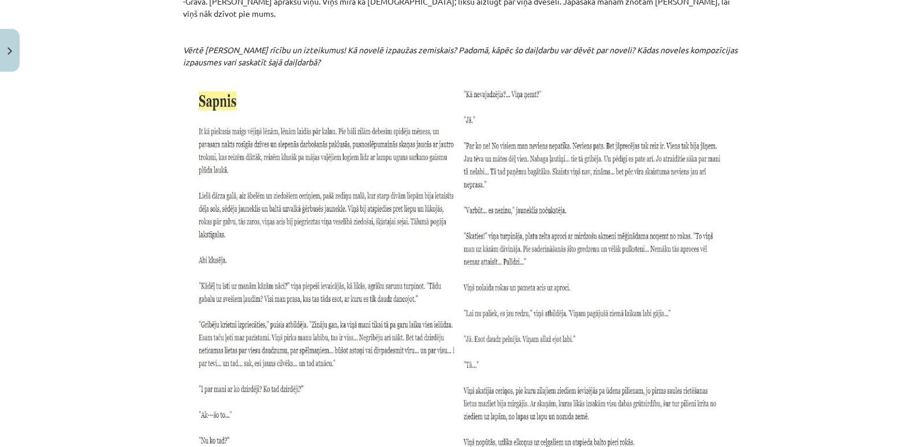
click at [258, 134] on img at bounding box center [462, 314] width 558 height 479
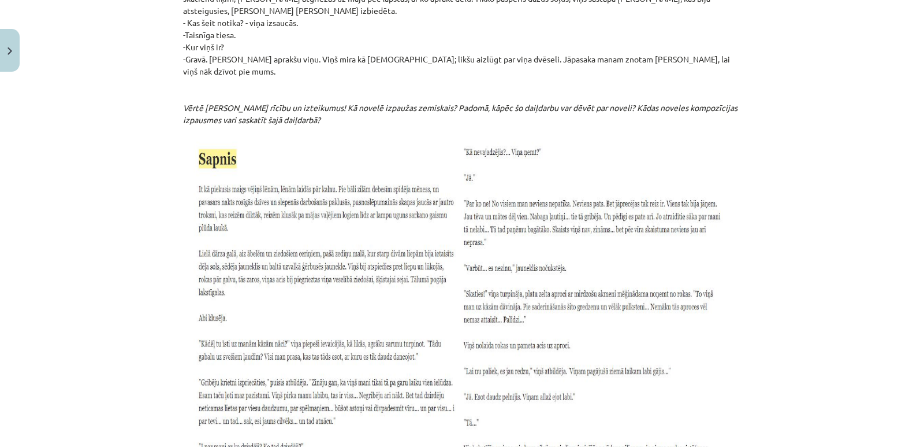
scroll to position [8835, 0]
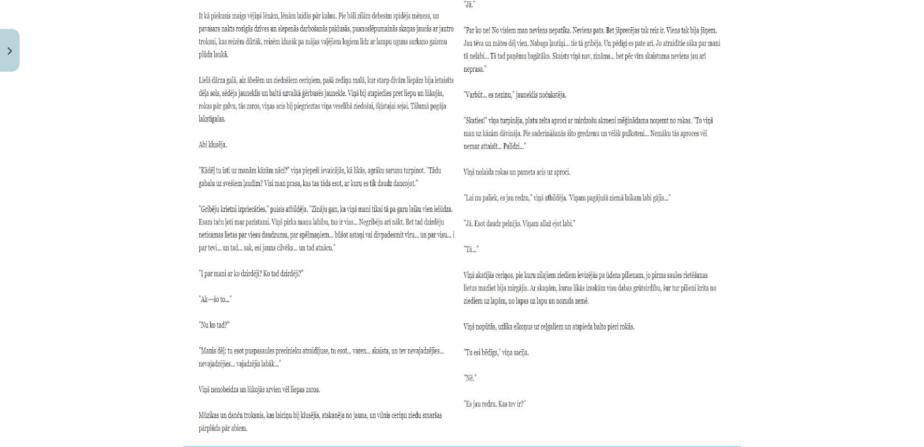
click at [326, 363] on img at bounding box center [462, 199] width 558 height 479
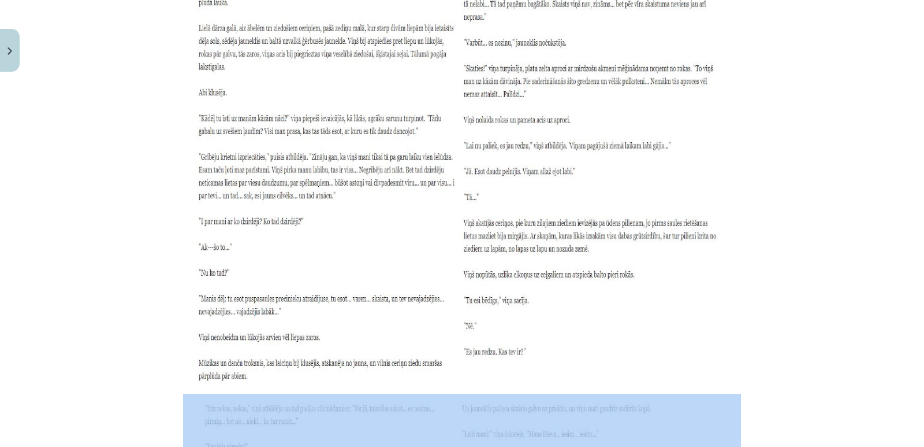
scroll to position [8951, 0]
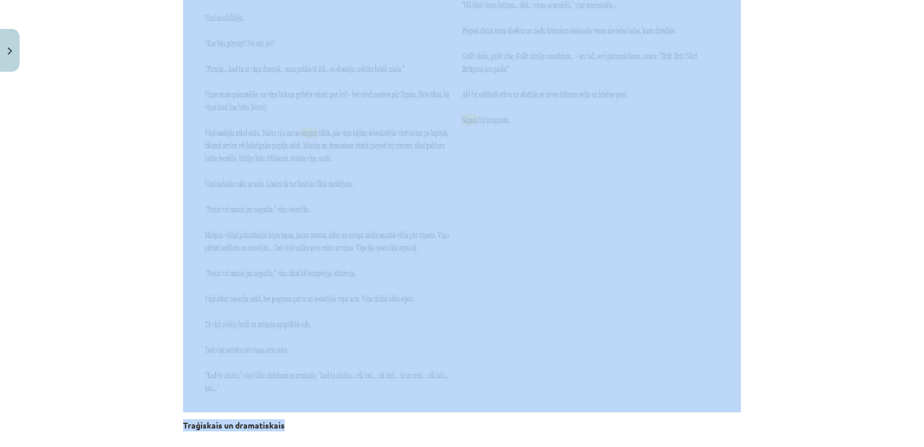
click at [904, 330] on div "Mācību tēma: Literatūras i - 10. klases 1.ieskaites mācību materiāls #4 Estētis…" at bounding box center [462, 223] width 924 height 447
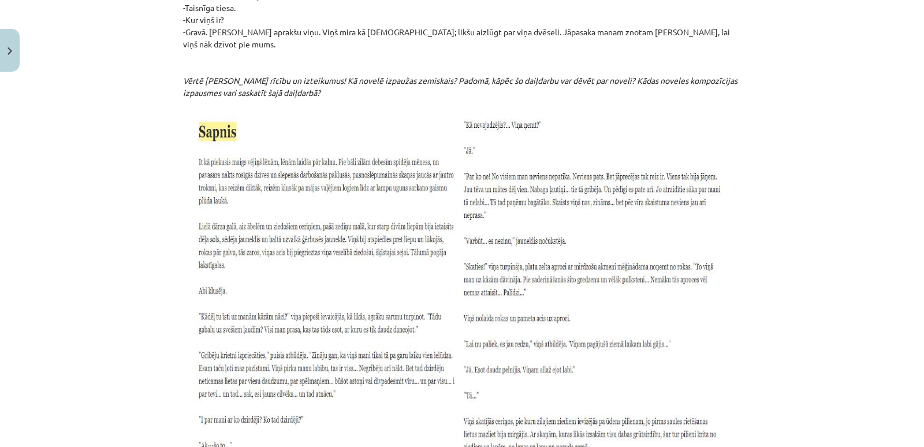
scroll to position [8706, 0]
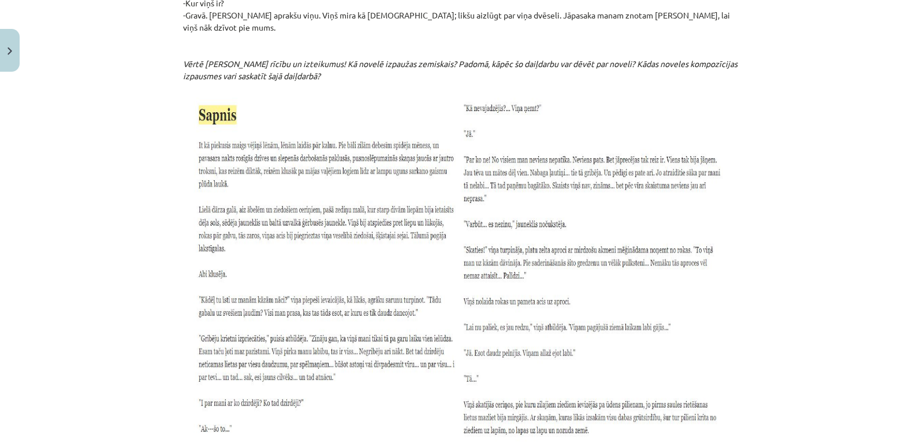
click at [209, 89] on img at bounding box center [462, 328] width 558 height 479
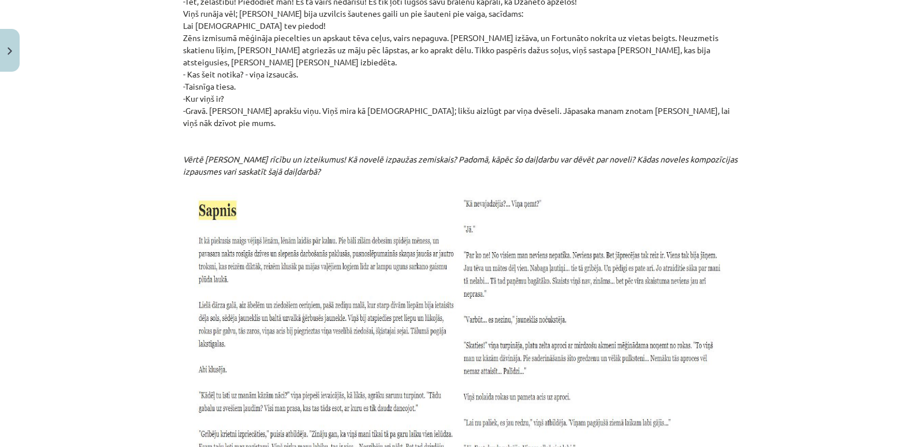
scroll to position [8591, 0]
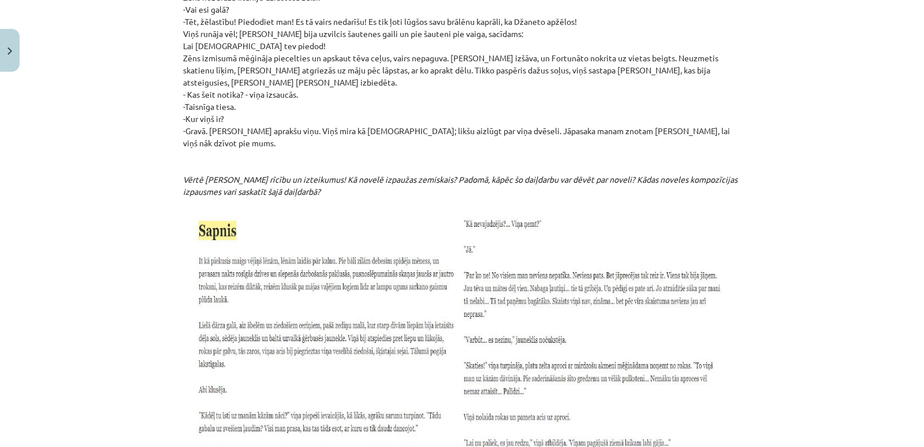
click at [199, 205] on img at bounding box center [462, 444] width 558 height 479
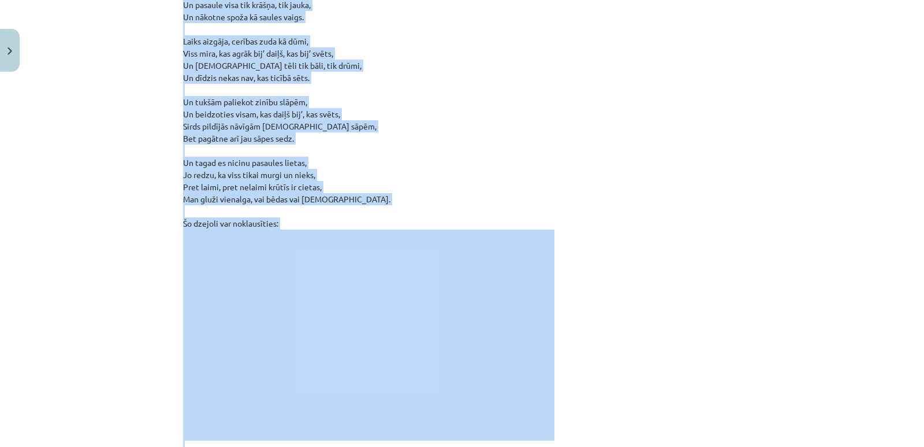
scroll to position [10043, 0]
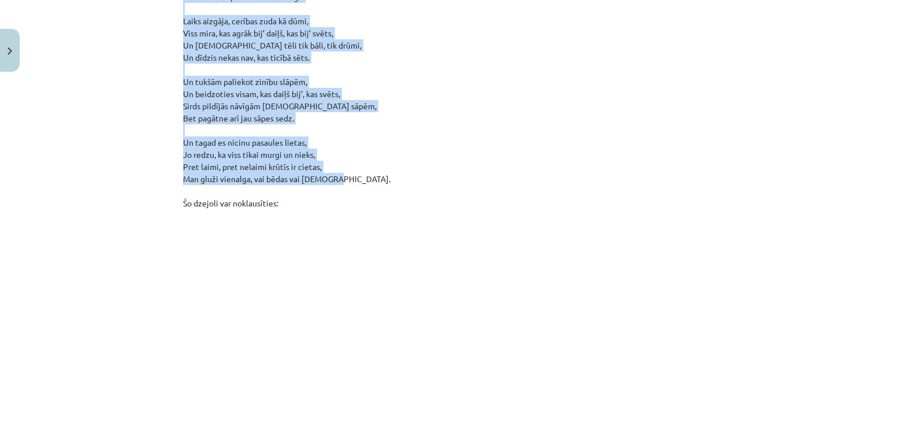
drag, startPoint x: 178, startPoint y: 57, endPoint x: 474, endPoint y: 101, distance: 299.5
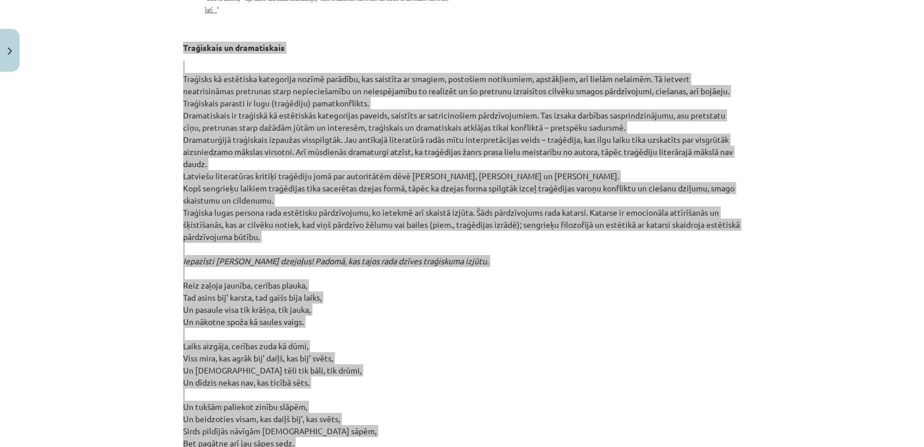
scroll to position [9755, 0]
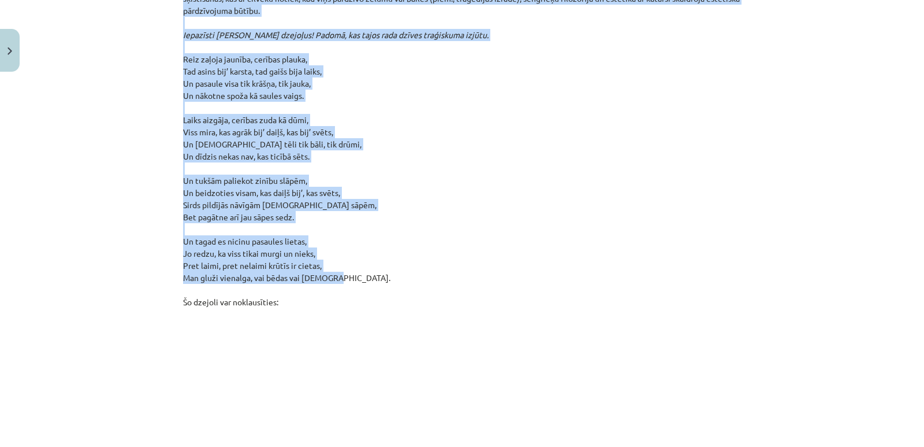
scroll to position [10043, 0]
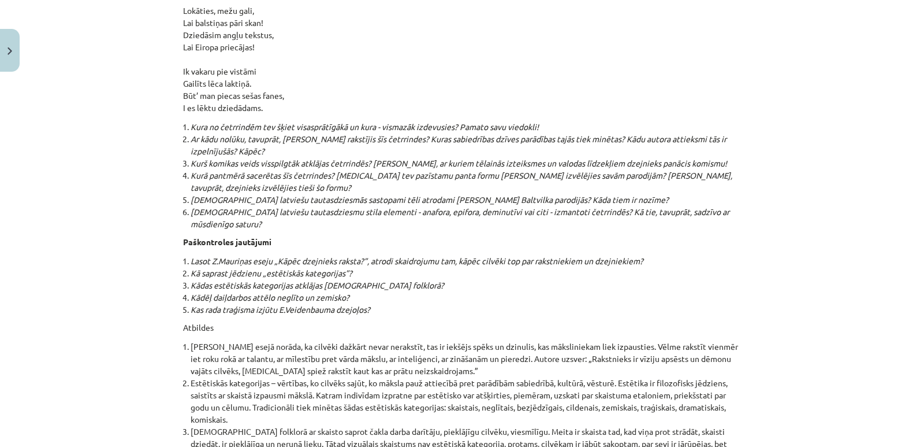
scroll to position [12350, 0]
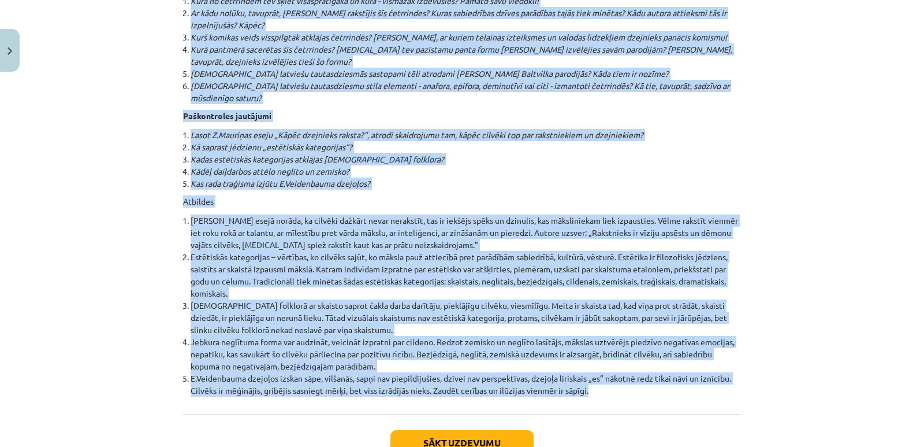
drag, startPoint x: 180, startPoint y: 179, endPoint x: 585, endPoint y: 310, distance: 425.9
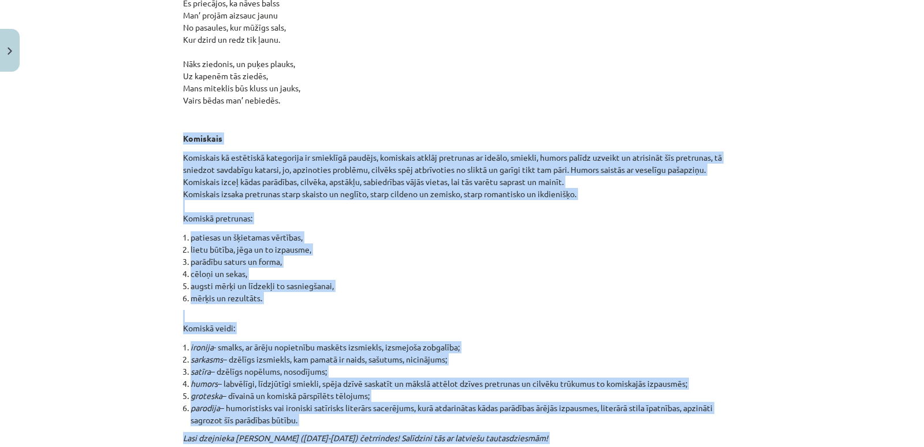
scroll to position [11484, 0]
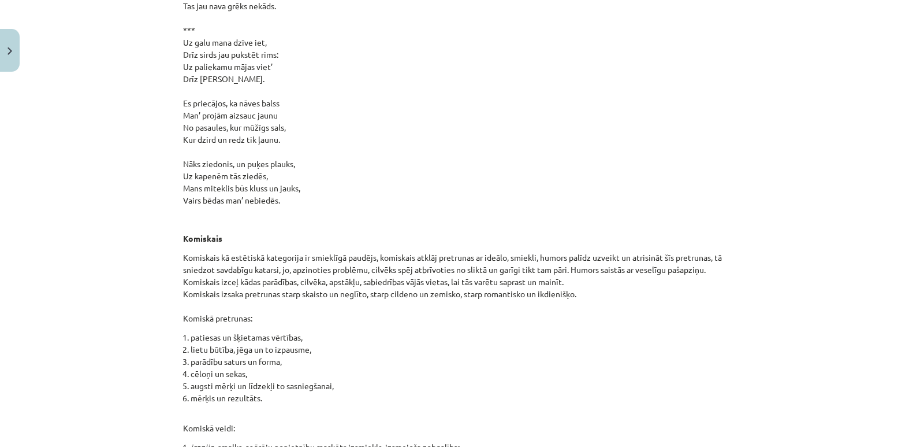
scroll to position [11368, 0]
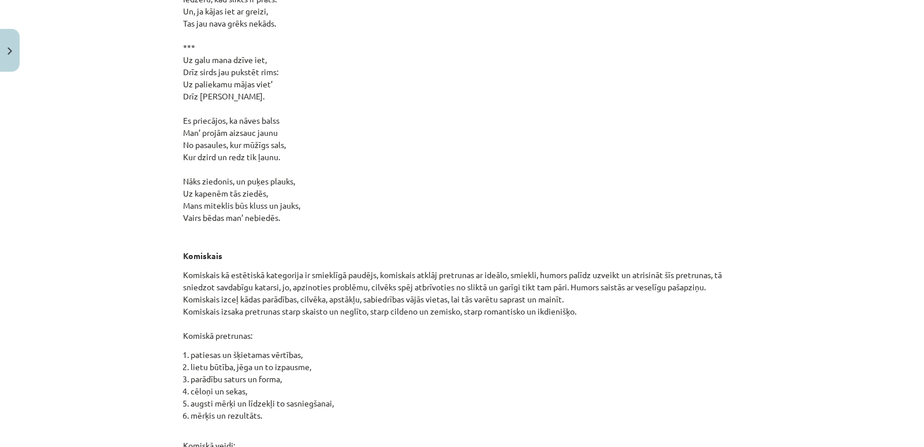
click at [205, 250] on strong "Komiskais" at bounding box center [202, 255] width 39 height 10
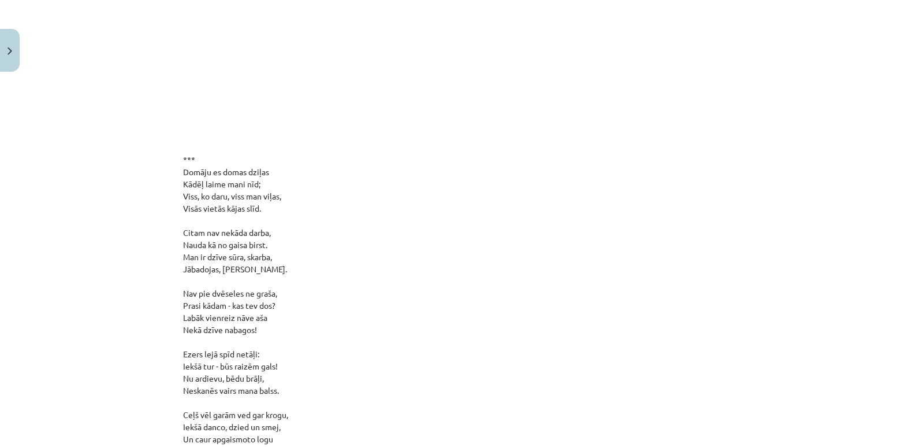
scroll to position [10342, 0]
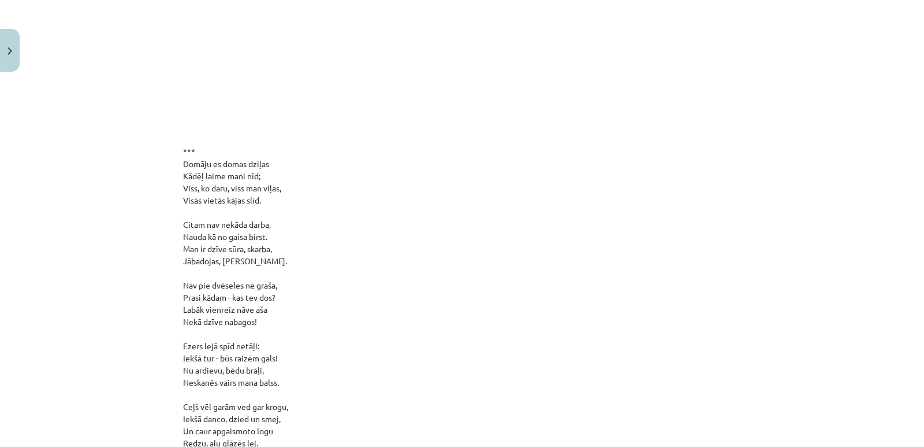
drag, startPoint x: 178, startPoint y: 88, endPoint x: 397, endPoint y: 434, distance: 409.8
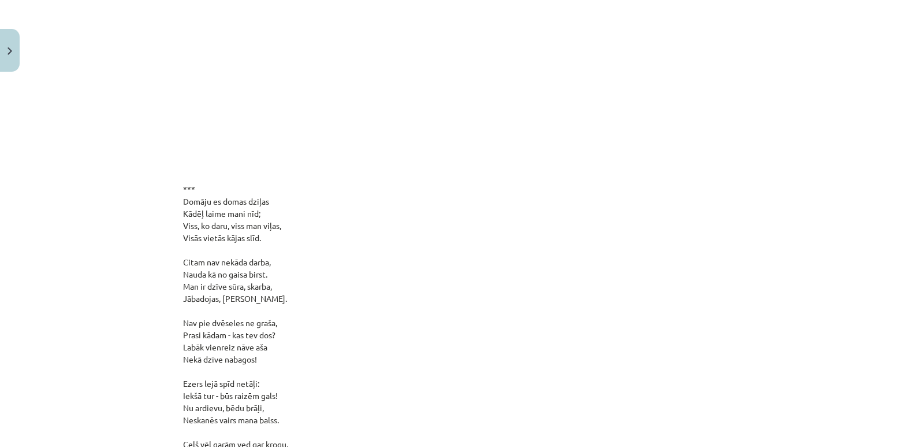
scroll to position [10284, 0]
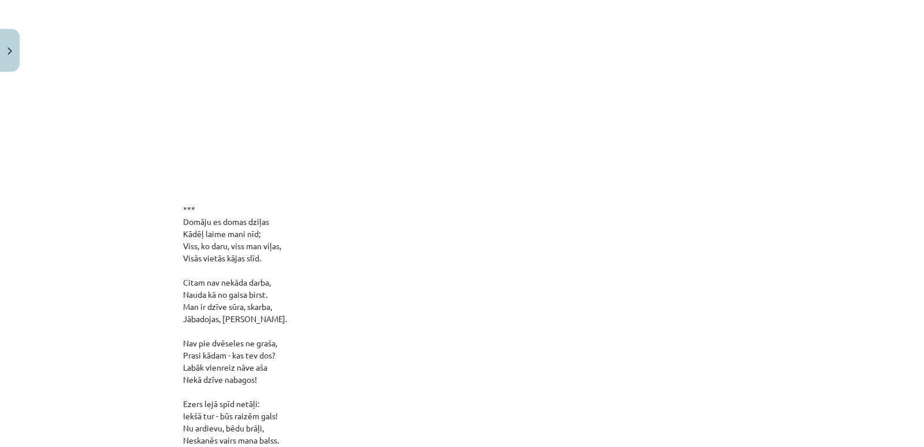
click at [385, 274] on p "Traģisks kā estētiska kategorija nozīmē parādību, kas saistīta ar smagiem, post…" at bounding box center [462, 401] width 558 height 1812
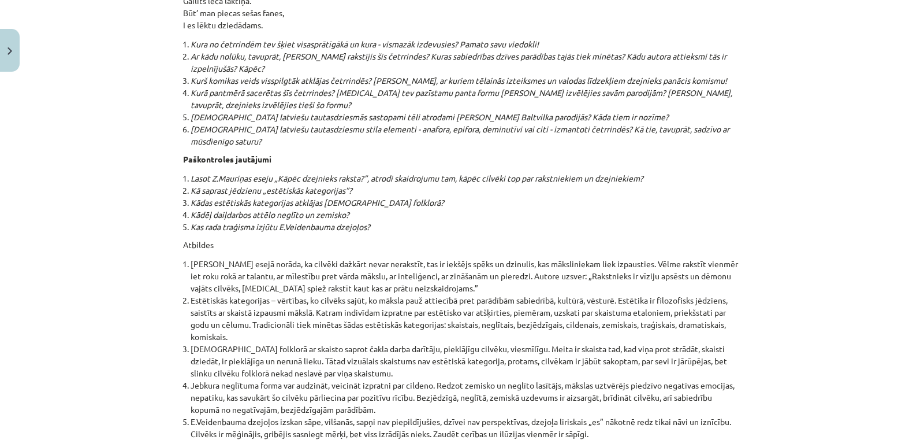
scroll to position [12350, 0]
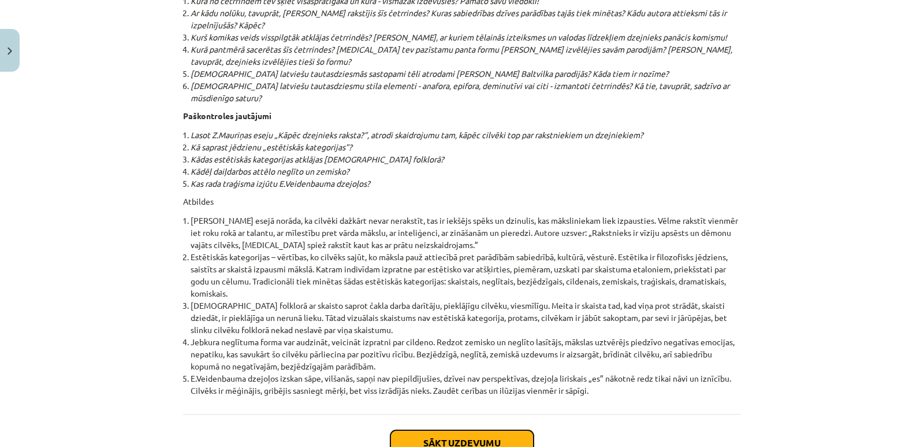
click at [455, 430] on button "Sākt uzdevumu" at bounding box center [462, 442] width 143 height 25
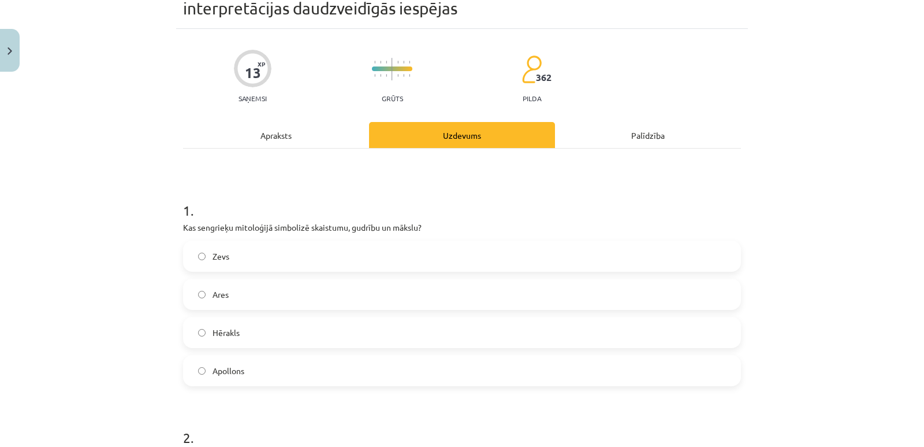
scroll to position [87, 0]
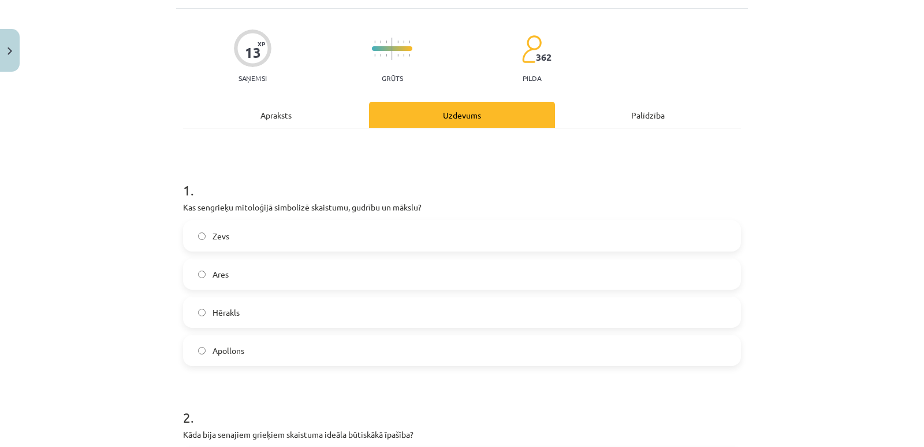
click at [229, 353] on span "Apollons" at bounding box center [229, 350] width 32 height 12
click at [202, 353] on label "Apollons" at bounding box center [462, 350] width 556 height 29
click at [10, 54] on img "Close" at bounding box center [10, 51] width 5 height 8
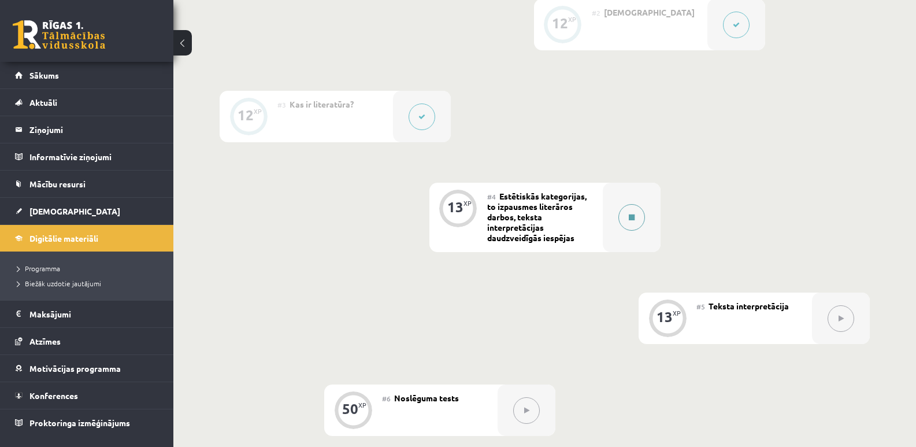
click at [633, 222] on button at bounding box center [631, 217] width 27 height 27
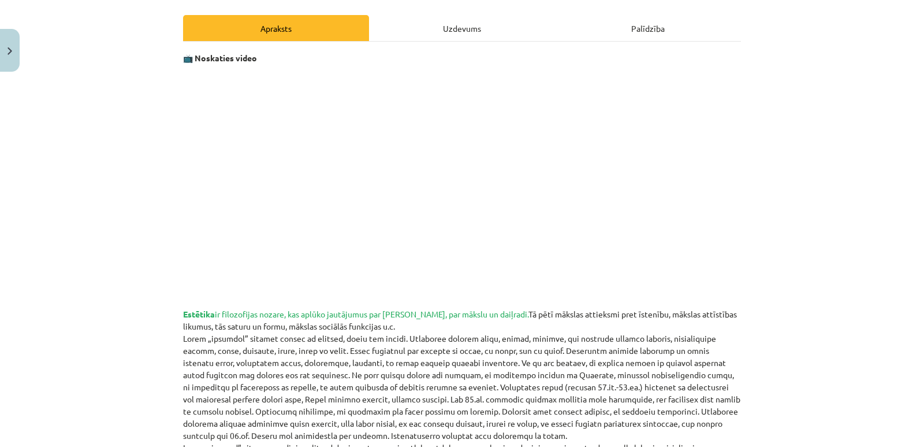
click at [459, 36] on div "Uzdevums" at bounding box center [462, 28] width 186 height 26
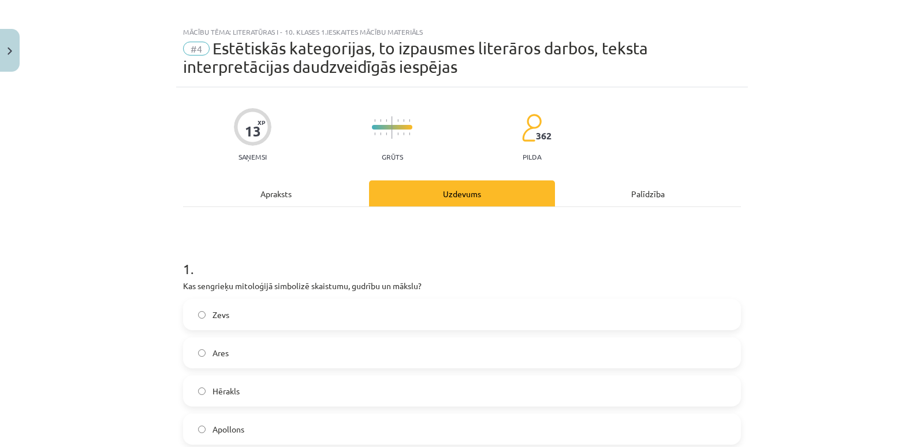
scroll to position [0, 0]
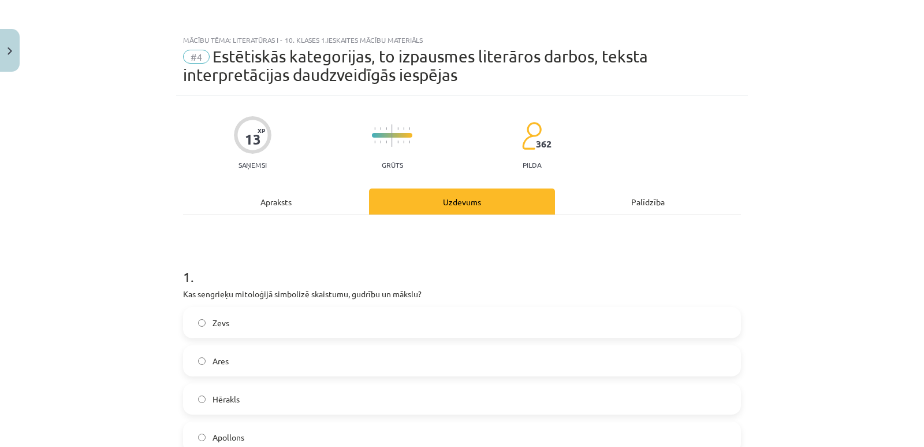
click at [285, 212] on div "Apraksts" at bounding box center [276, 201] width 186 height 26
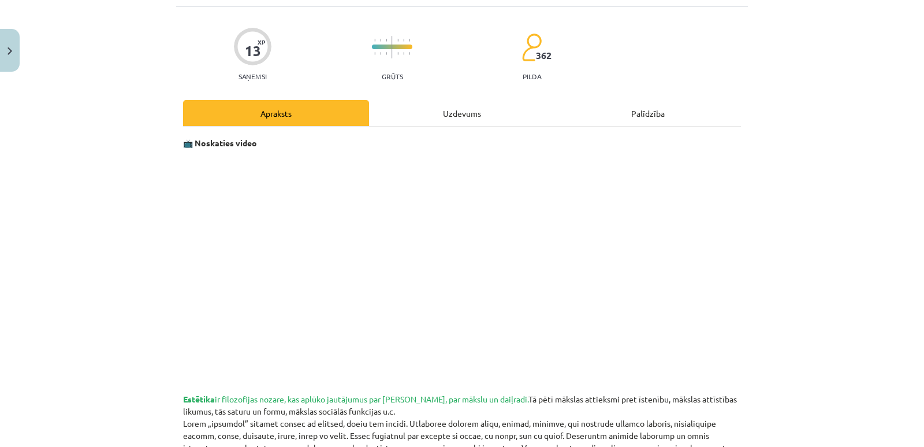
scroll to position [87, 0]
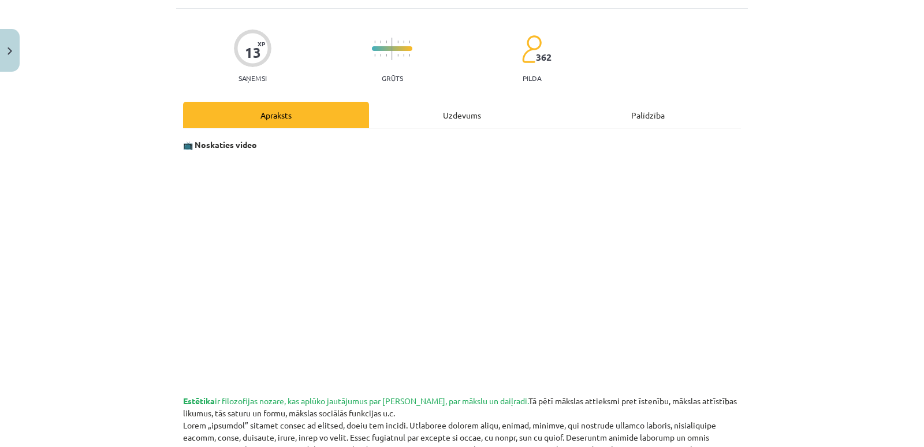
click at [471, 119] on div "Uzdevums" at bounding box center [462, 115] width 186 height 26
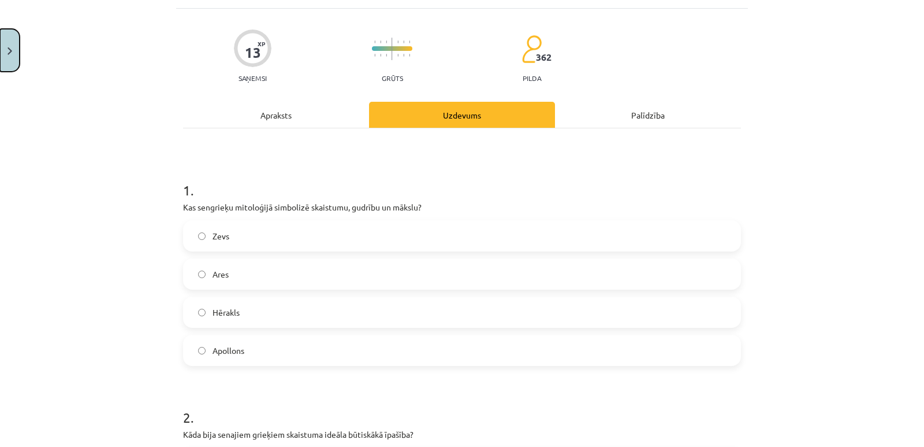
click at [6, 50] on button "Close" at bounding box center [10, 50] width 20 height 43
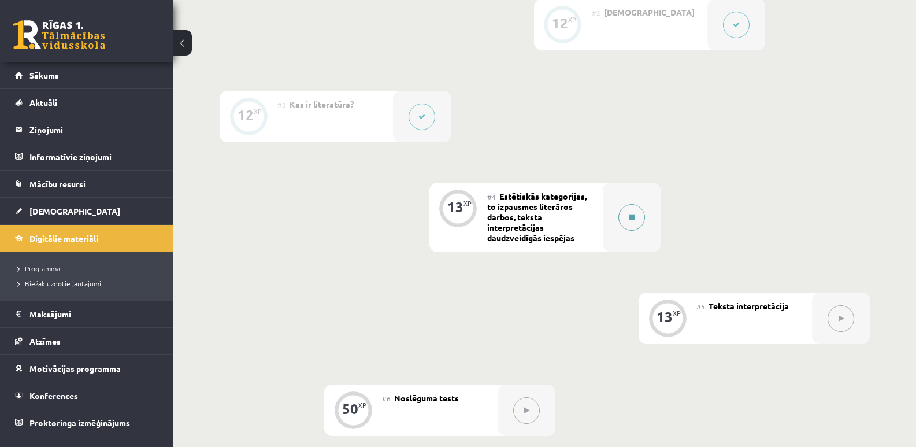
click at [627, 221] on button at bounding box center [631, 217] width 27 height 27
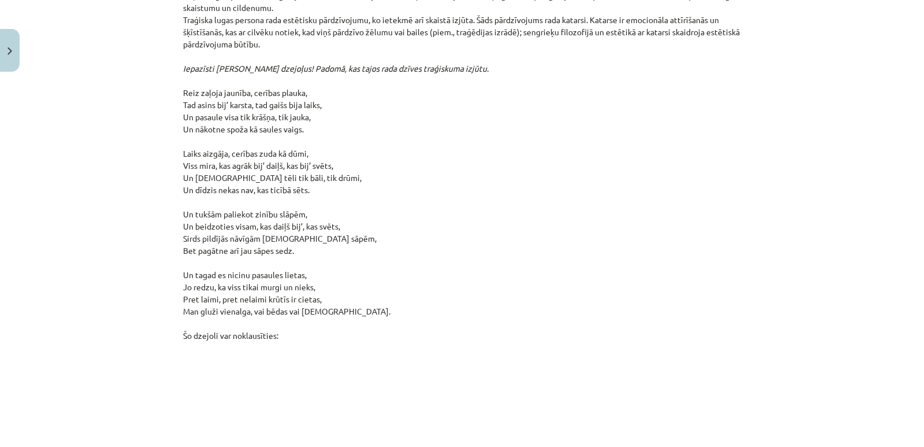
scroll to position [9879, 0]
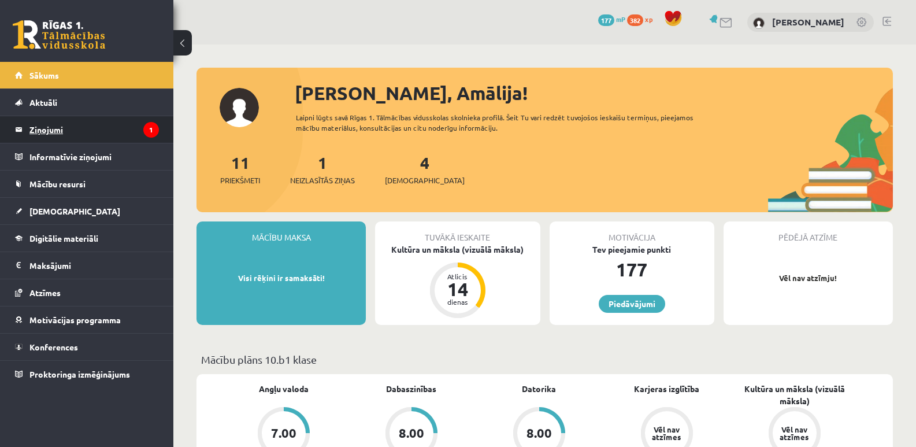
click at [132, 123] on legend "Ziņojumi 1" at bounding box center [93, 129] width 129 height 27
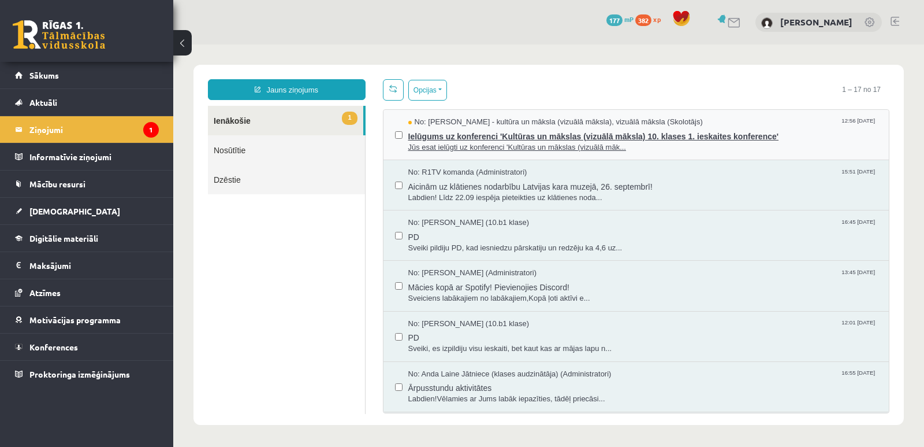
click at [453, 139] on span "Ielūgums uz konferenci 'Kultūras un mākslas (vizuālā māksla) 10. klases 1. iesk…" at bounding box center [643, 135] width 470 height 14
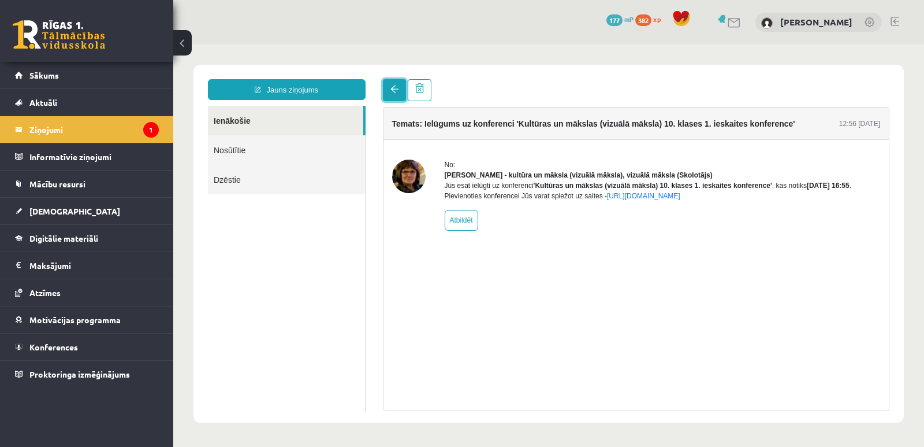
click at [400, 85] on link at bounding box center [394, 90] width 23 height 22
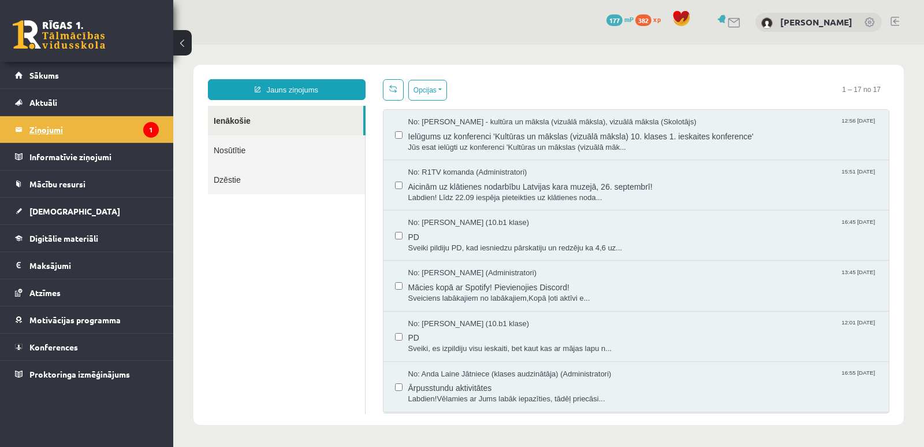
click at [149, 133] on icon "1" at bounding box center [151, 130] width 16 height 16
click at [601, 143] on span "Jūs esat ielūgti uz konferenci 'Kultūras un mākslas (vizuālā māk..." at bounding box center [643, 147] width 470 height 11
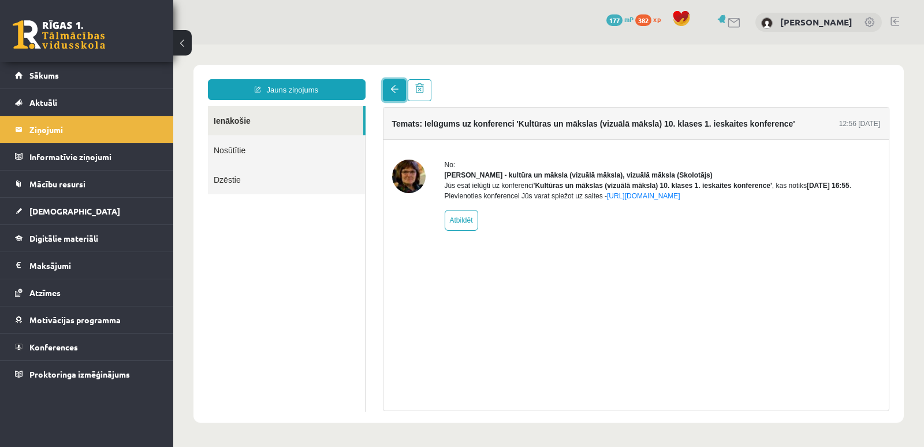
click at [396, 96] on link at bounding box center [394, 90] width 23 height 22
